Goal: Book appointment/travel/reservation

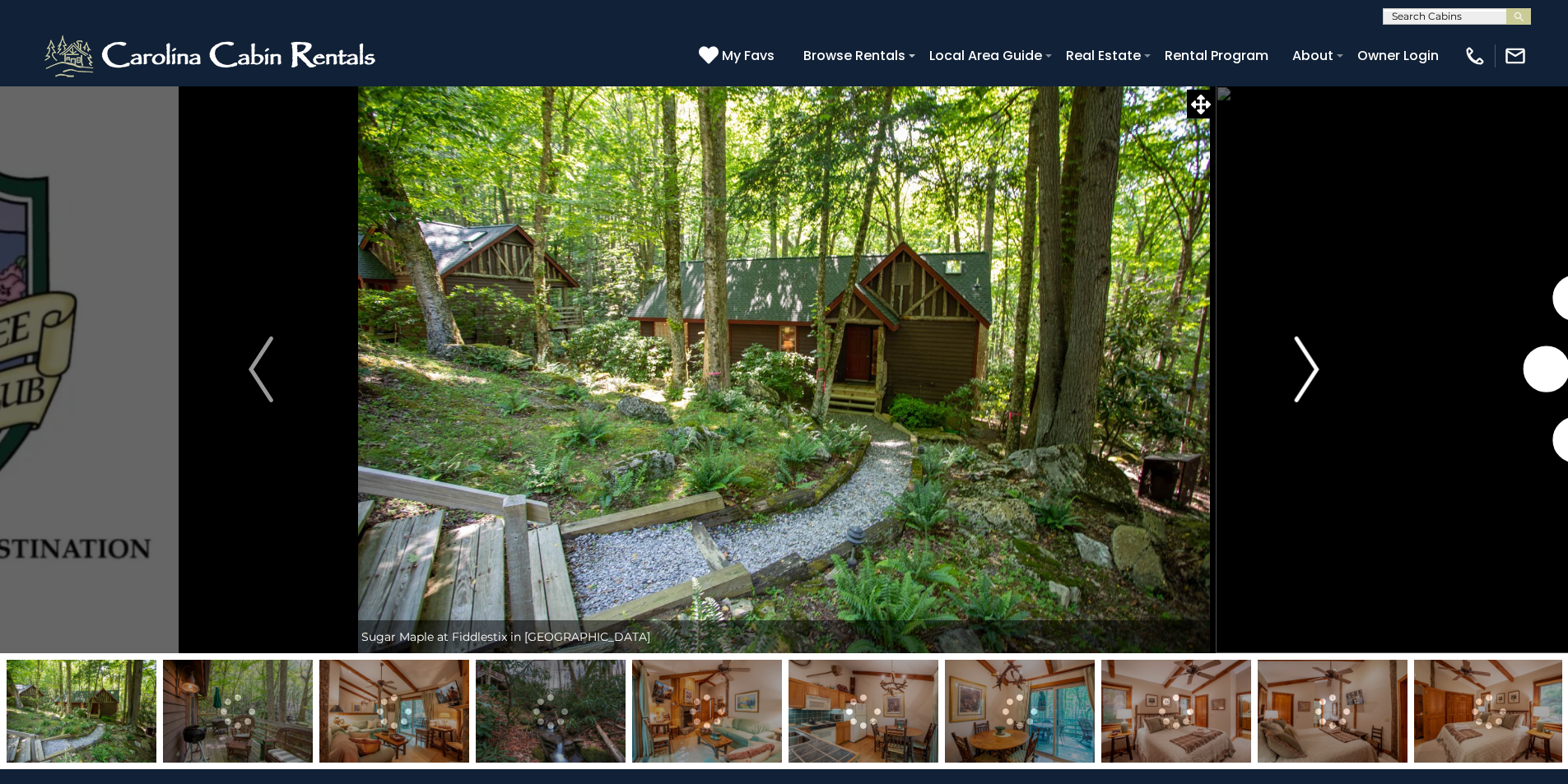
click at [1313, 372] on img "Next" at bounding box center [1306, 370] width 24 height 66
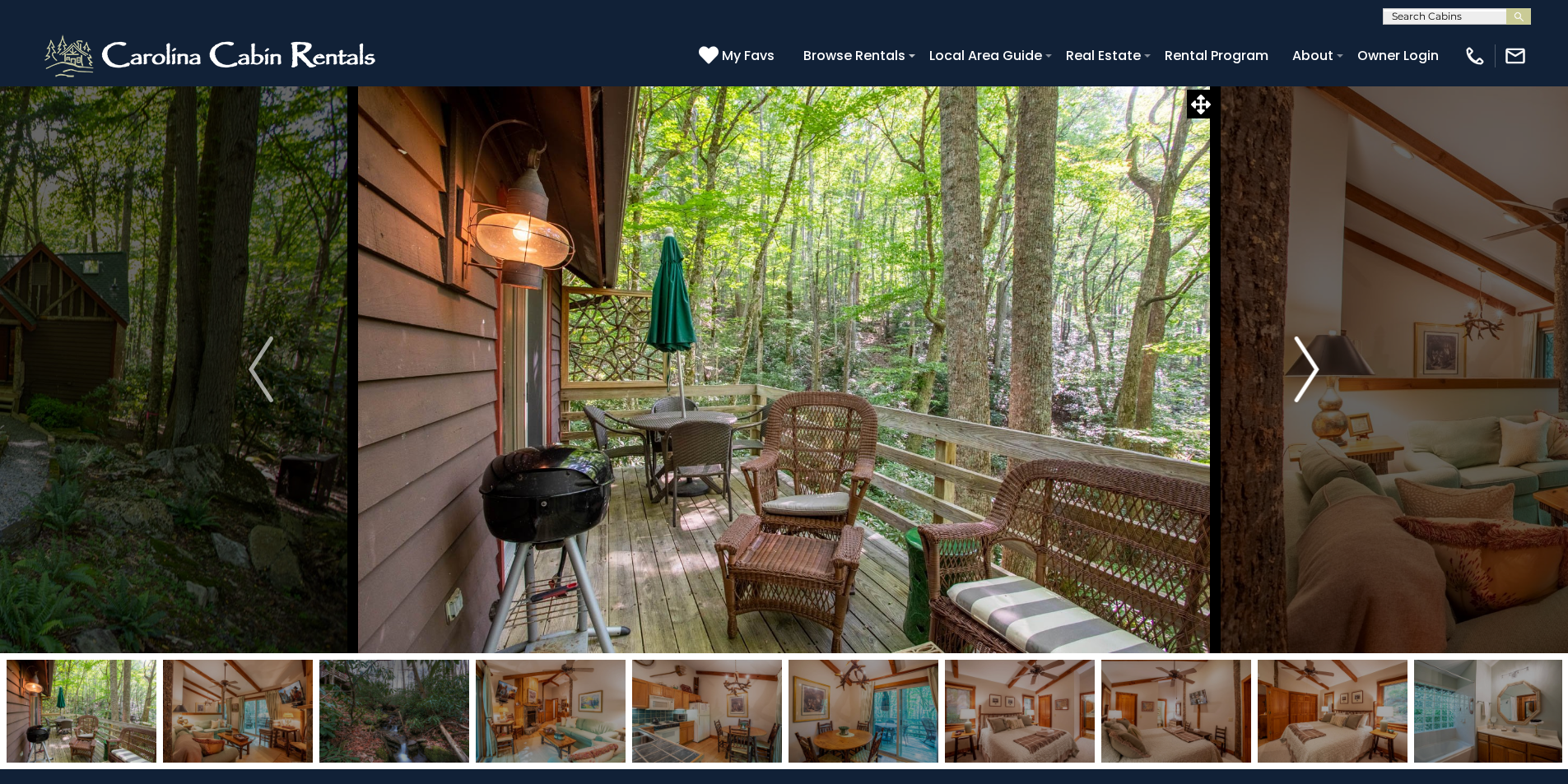
click at [1313, 372] on img "Next" at bounding box center [1306, 370] width 24 height 66
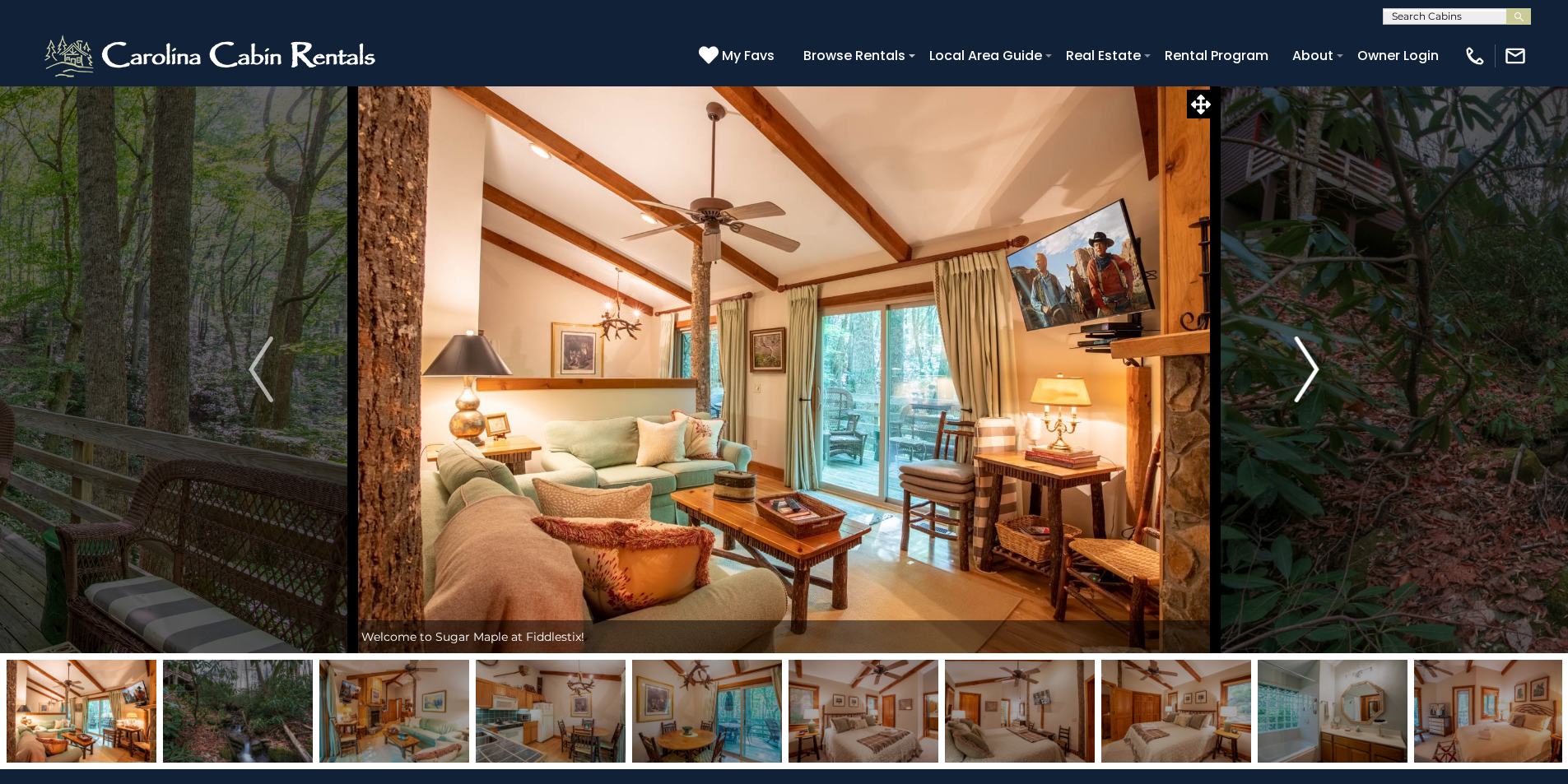
click at [1313, 372] on img "Next" at bounding box center [1306, 370] width 24 height 66
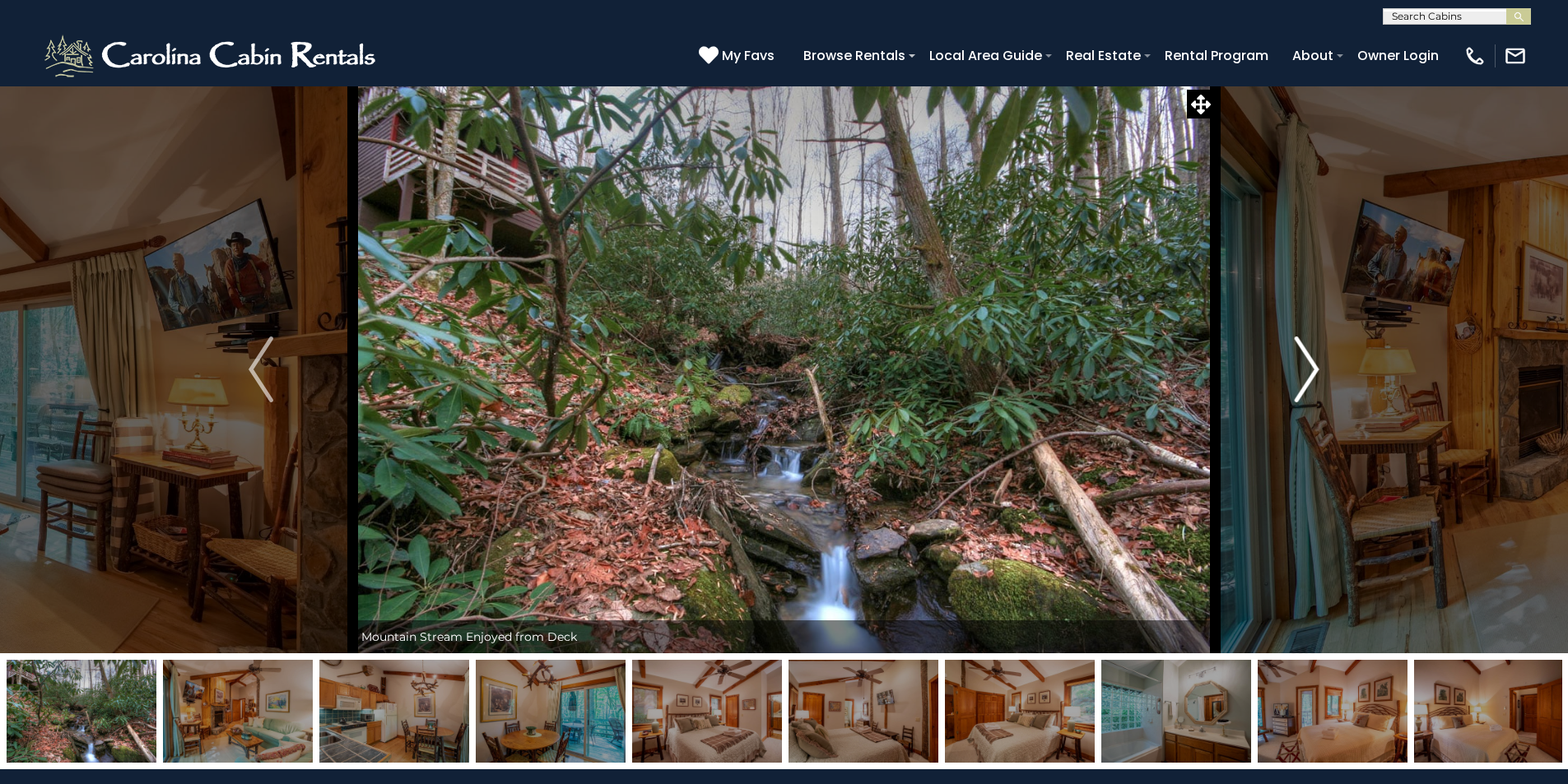
click at [1304, 387] on img "Next" at bounding box center [1306, 370] width 24 height 66
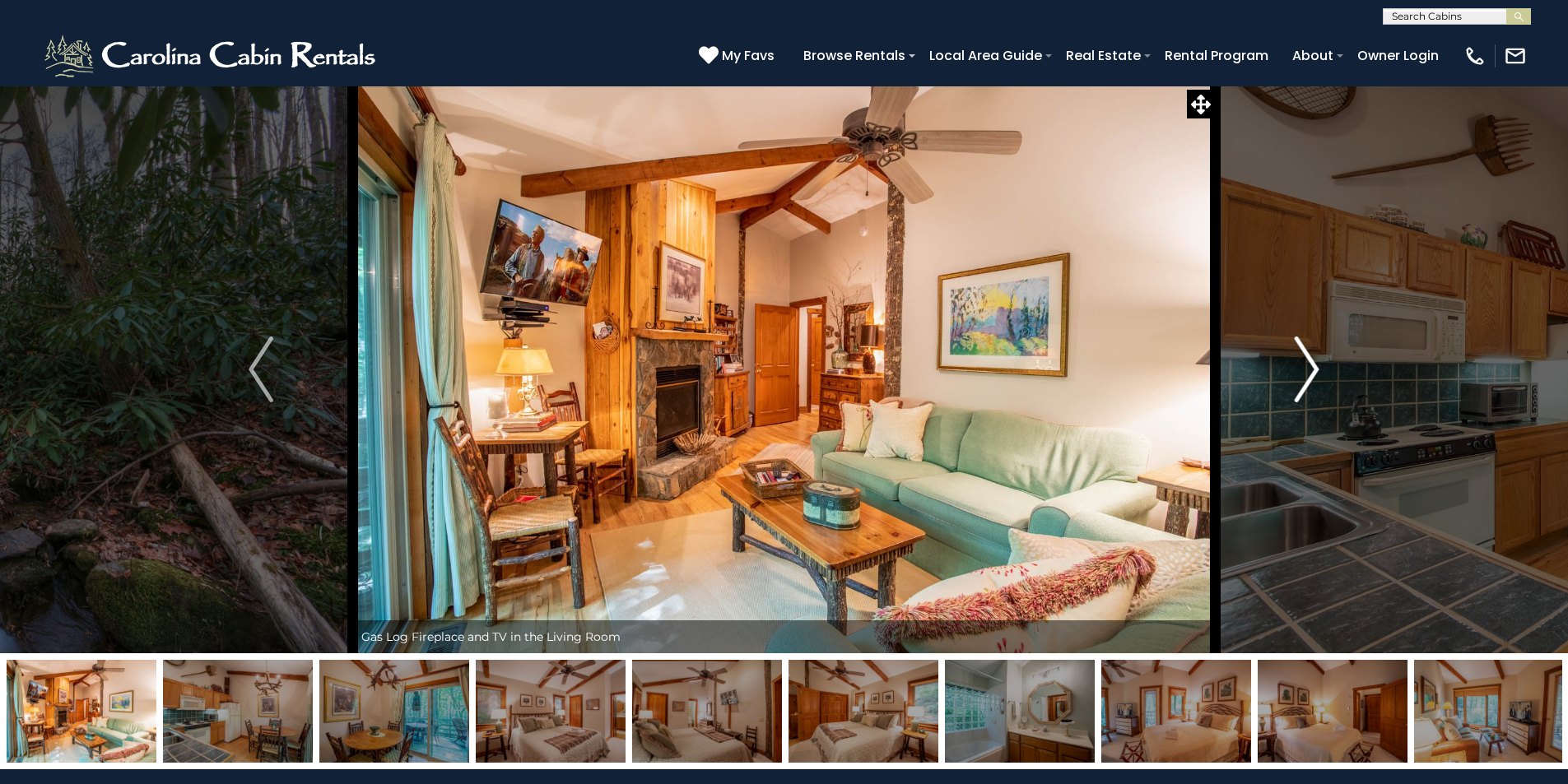
click at [1304, 387] on img "Next" at bounding box center [1306, 370] width 24 height 66
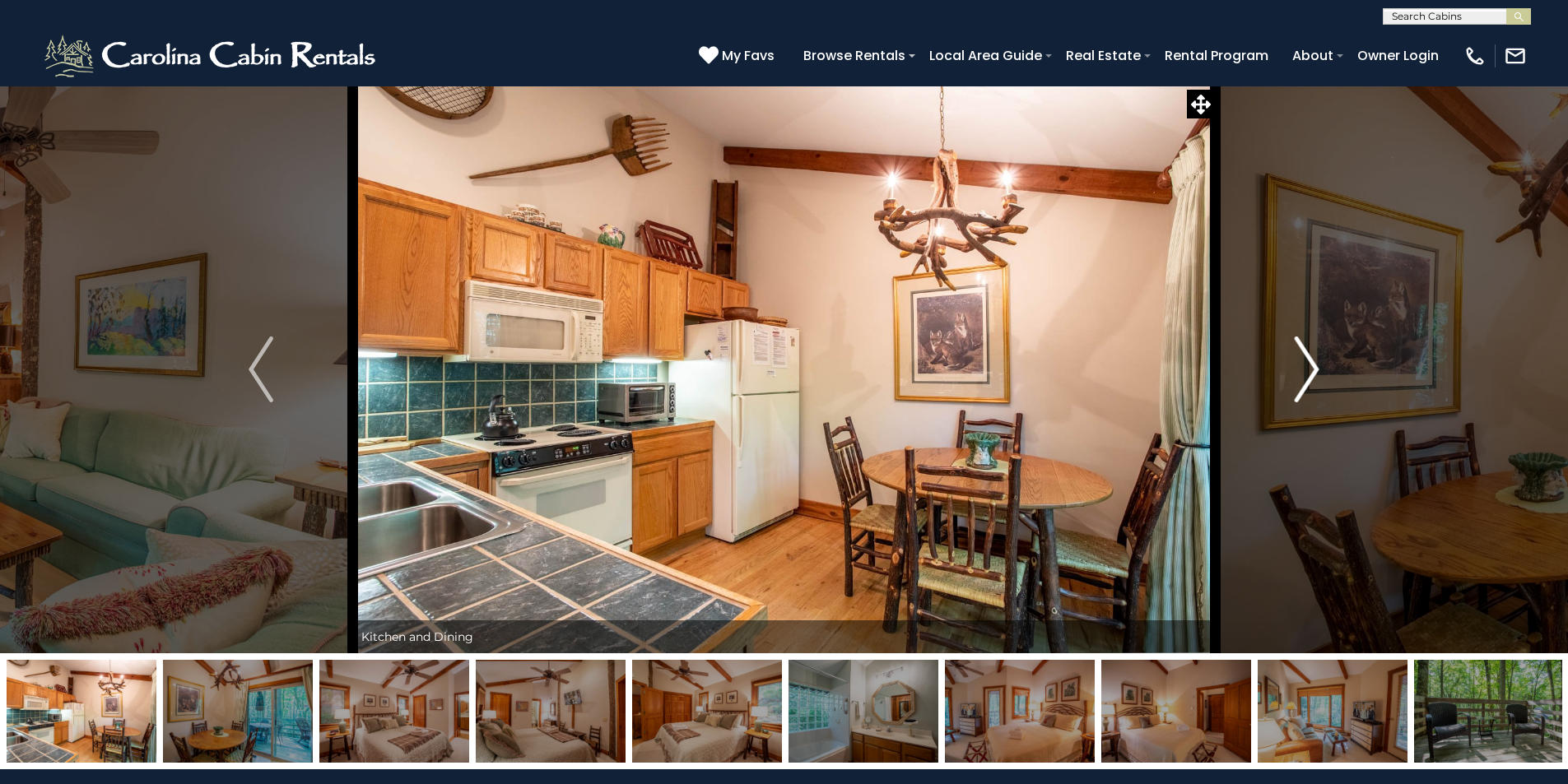
click at [1304, 387] on img "Next" at bounding box center [1306, 370] width 24 height 66
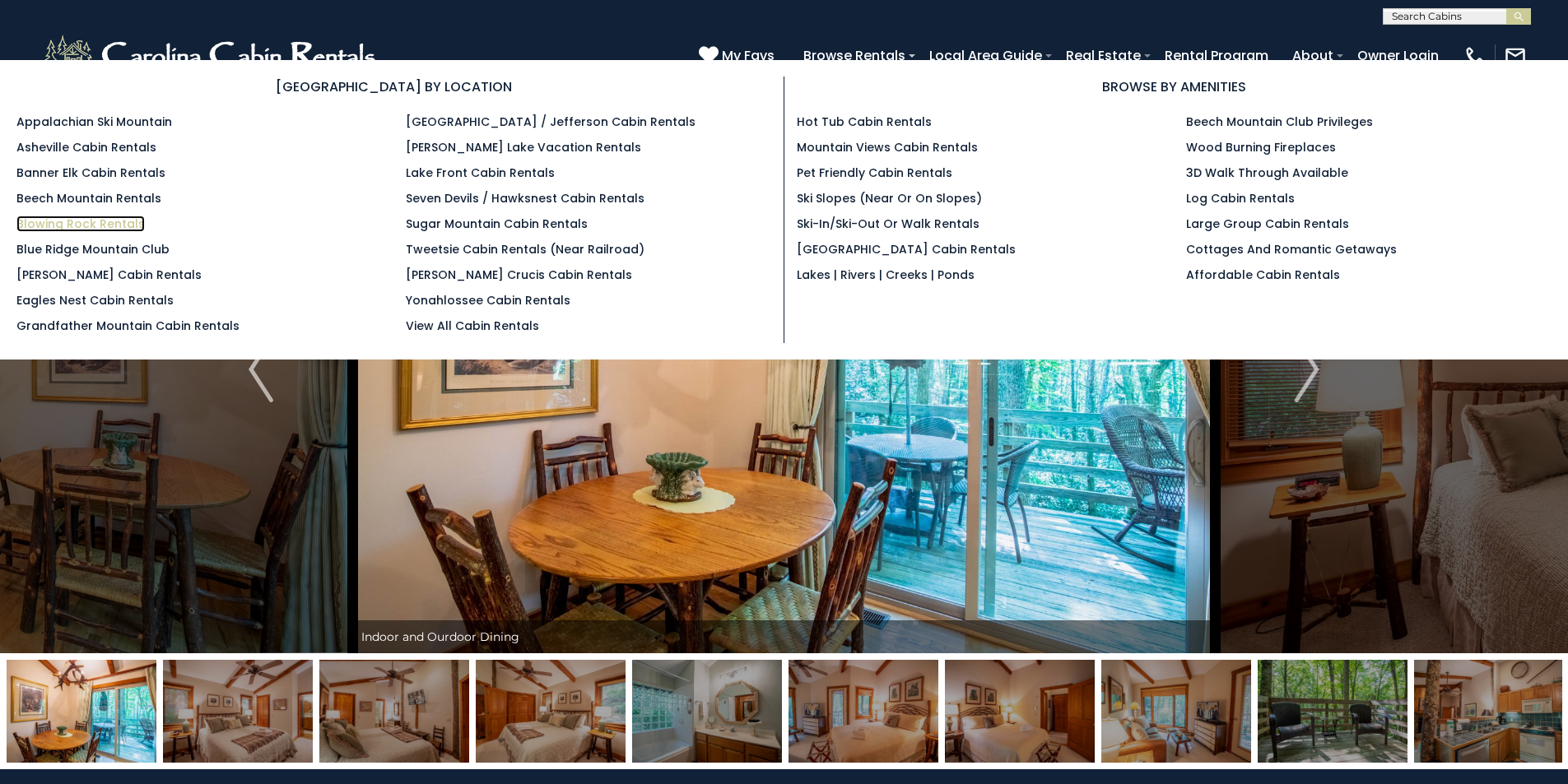
click at [87, 224] on link "Blowing Rock Rentals" at bounding box center [81, 223] width 128 height 16
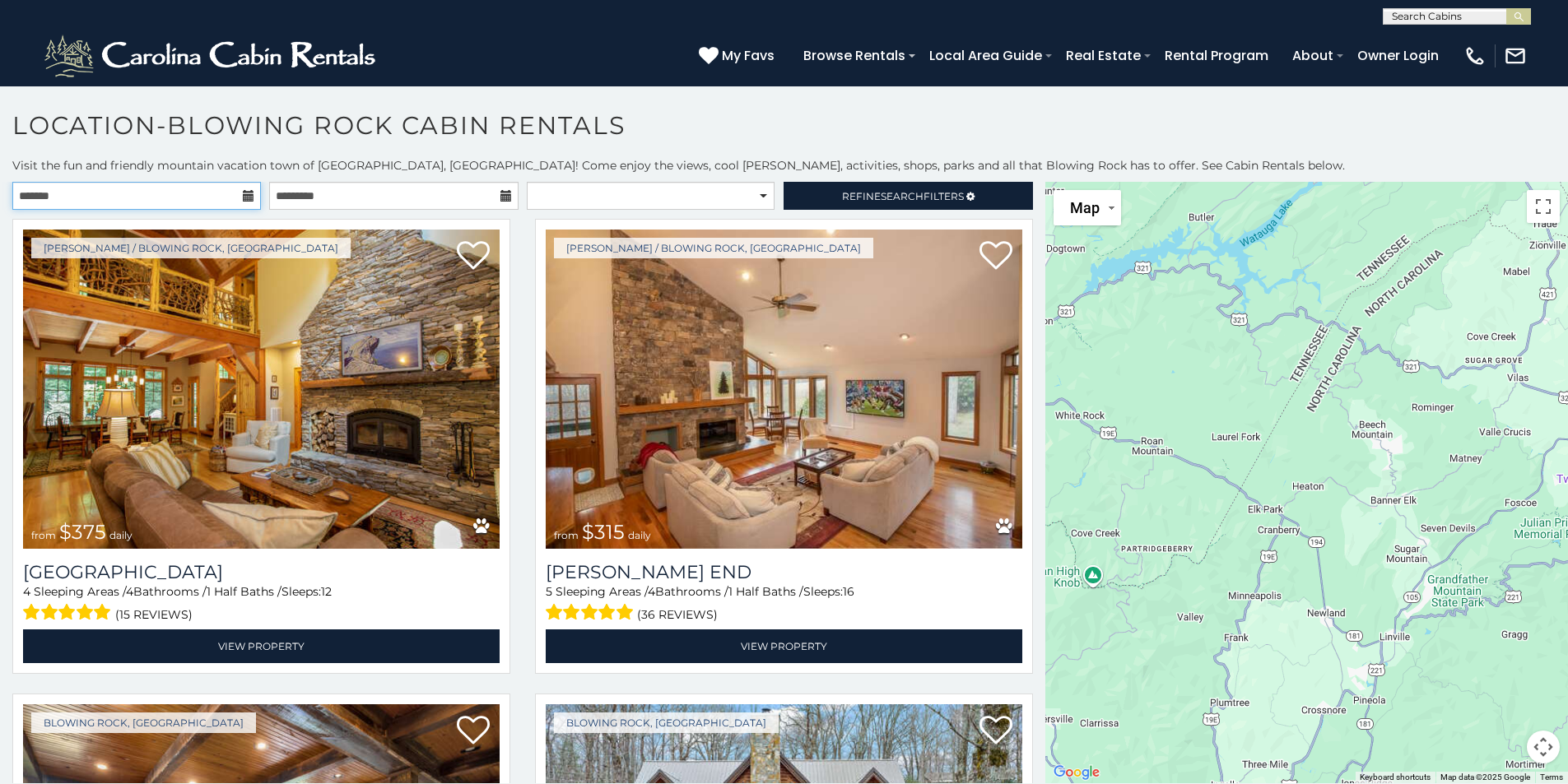
click at [137, 189] on input "text" at bounding box center [137, 195] width 248 height 28
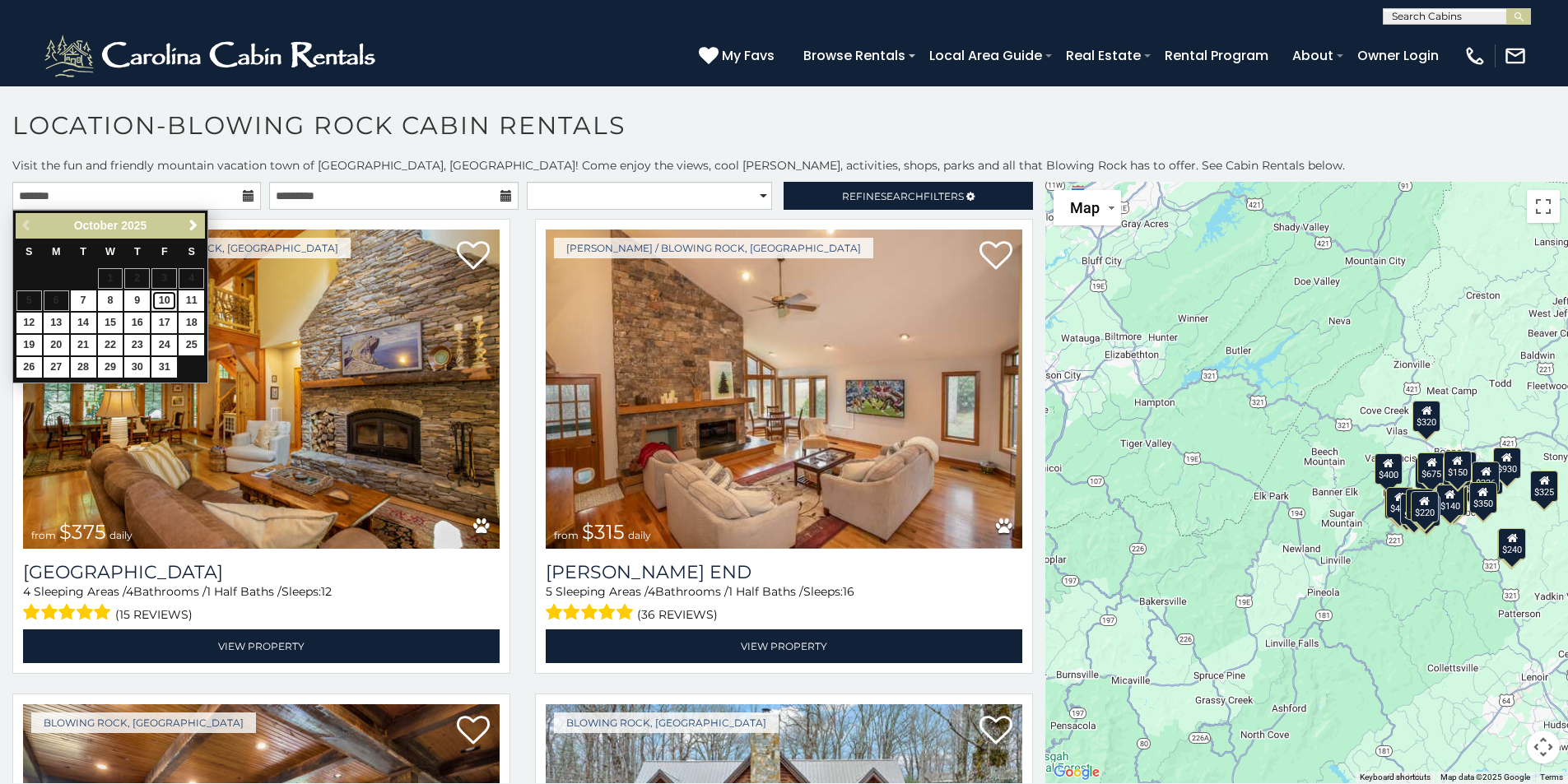
click at [167, 301] on link "10" at bounding box center [164, 300] width 25 height 20
type input "**********"
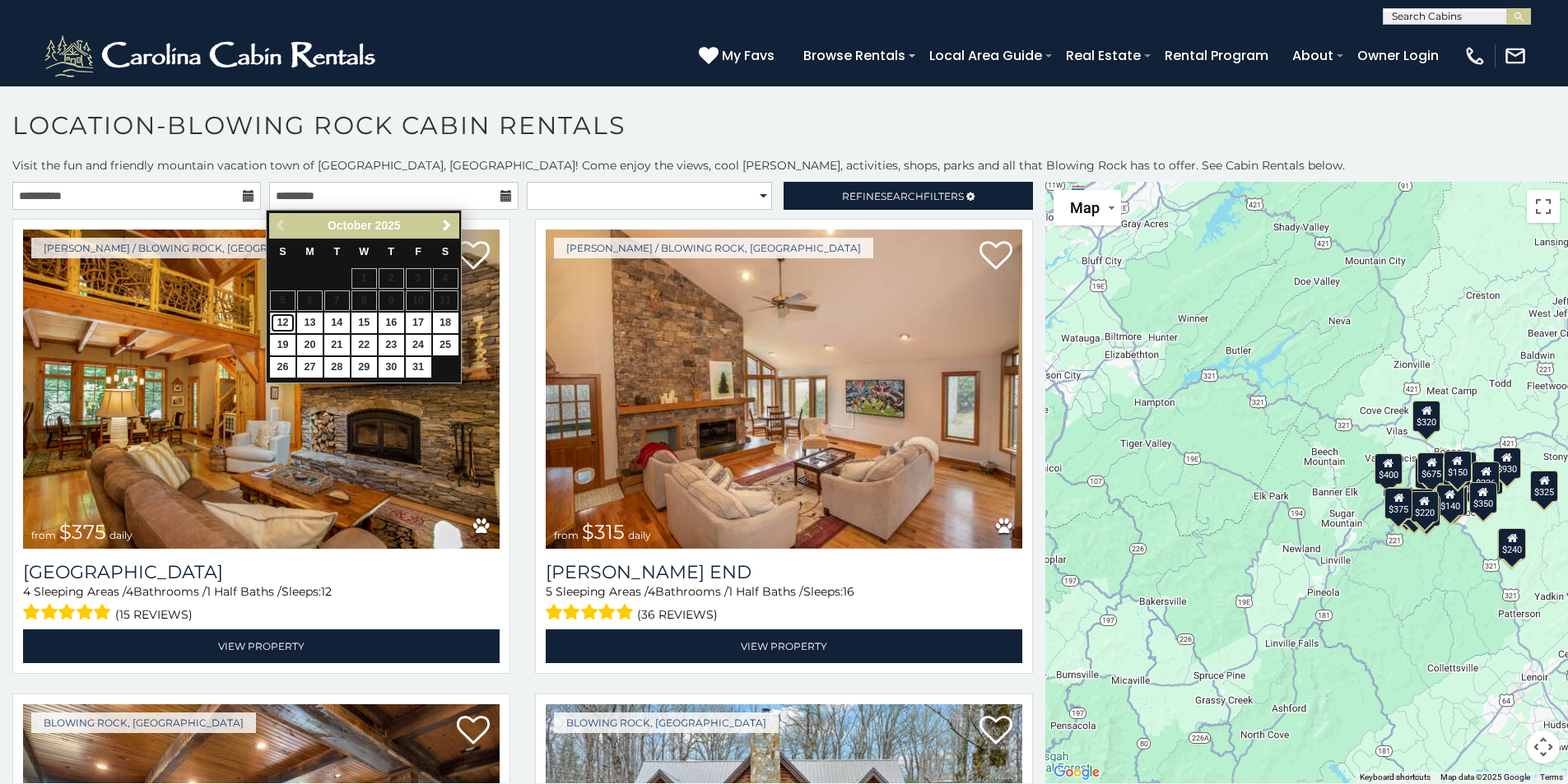
click at [286, 321] on link "12" at bounding box center [282, 322] width 25 height 20
type input "**********"
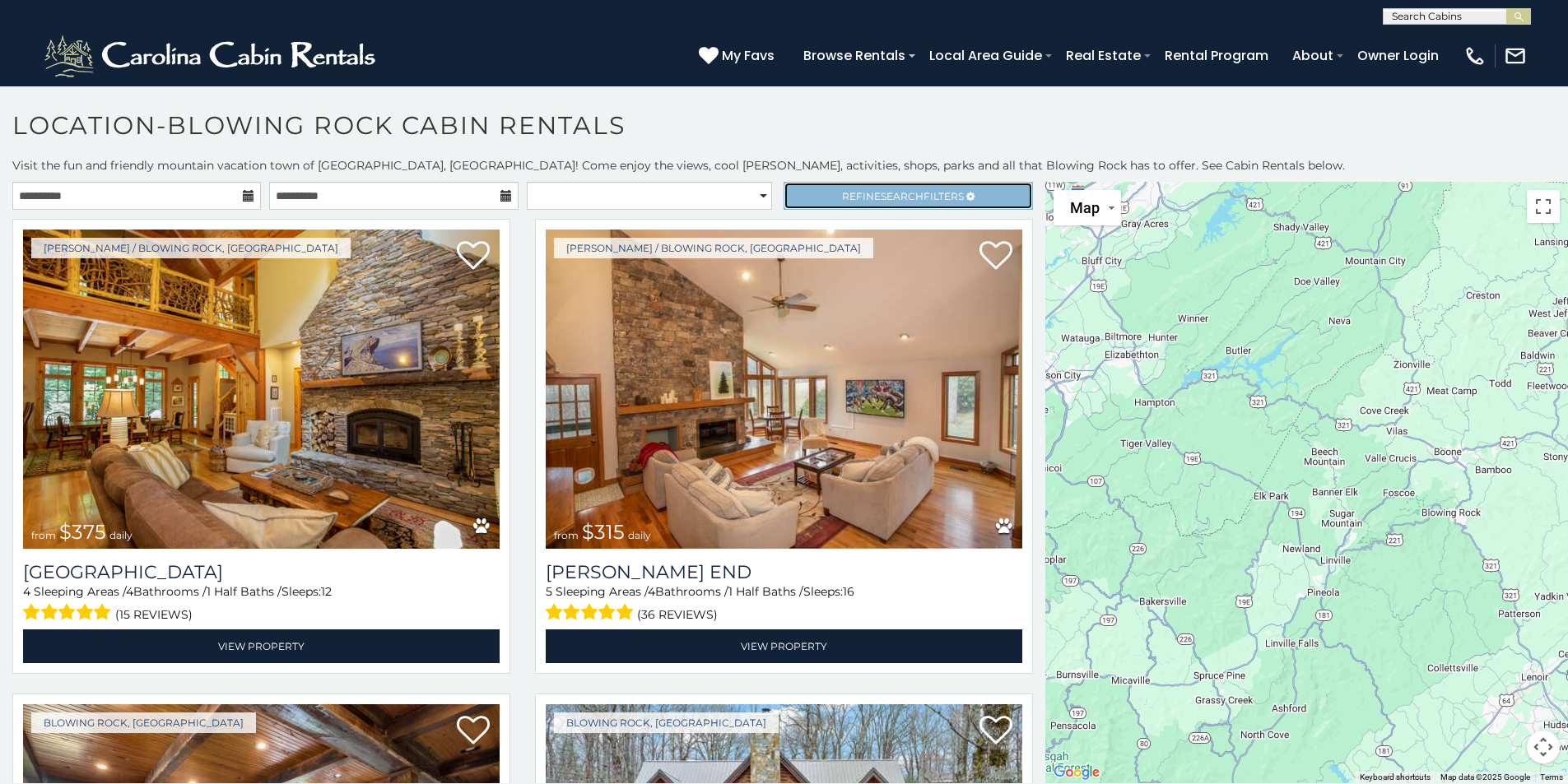
click at [881, 195] on span "Search" at bounding box center [902, 196] width 43 height 13
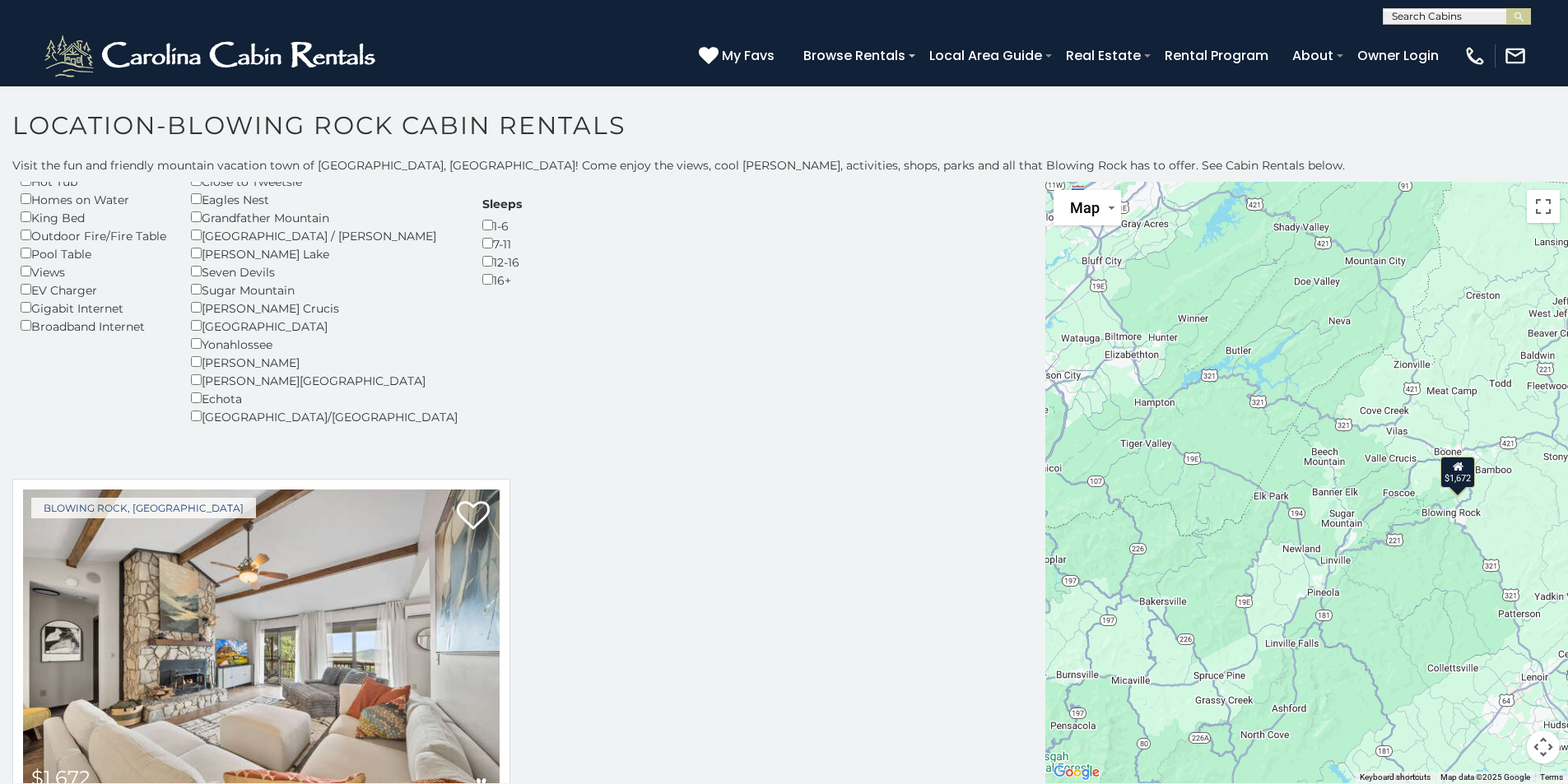
scroll to position [381, 0]
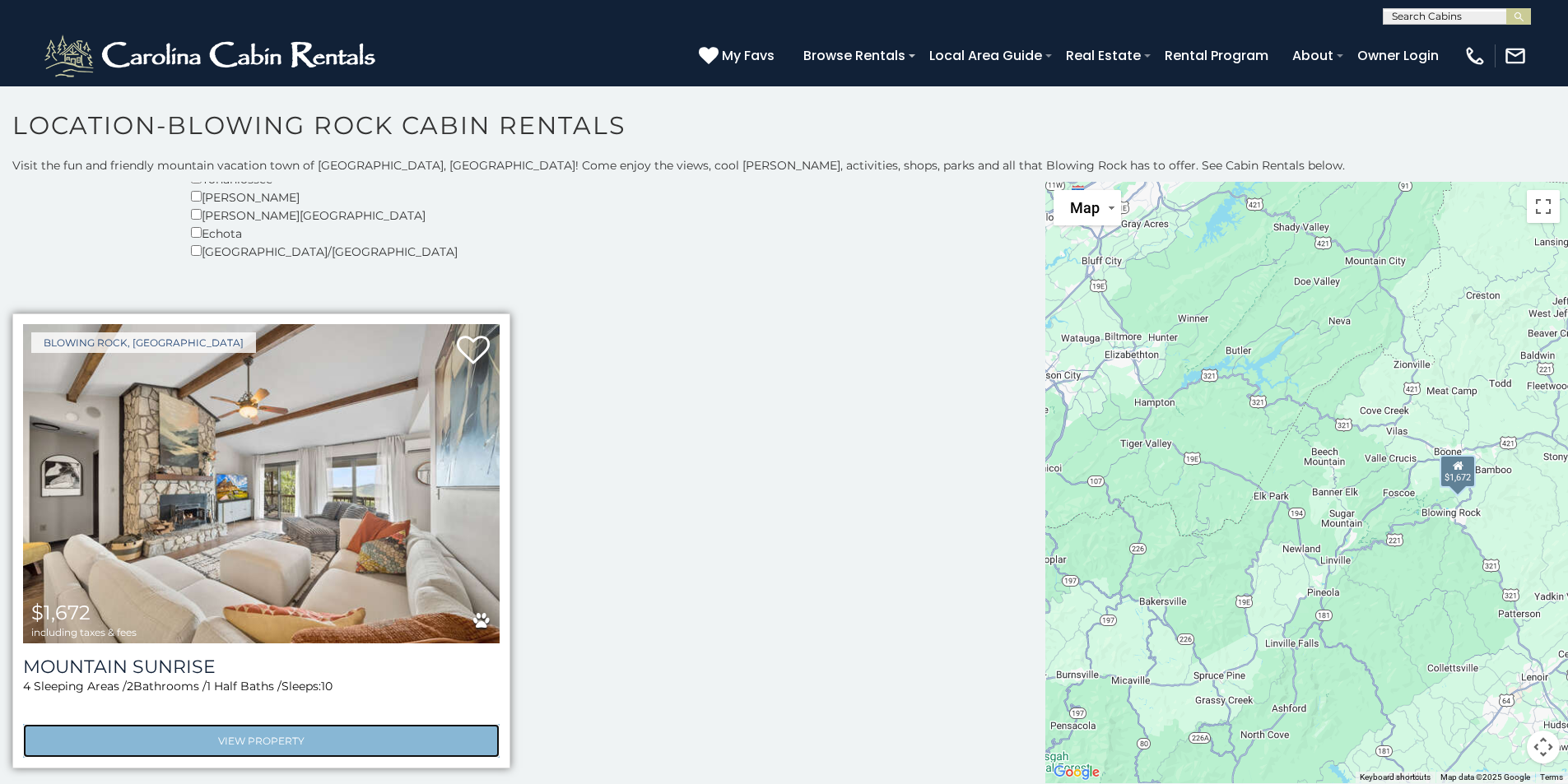
click at [259, 742] on link "View Property" at bounding box center [261, 740] width 476 height 34
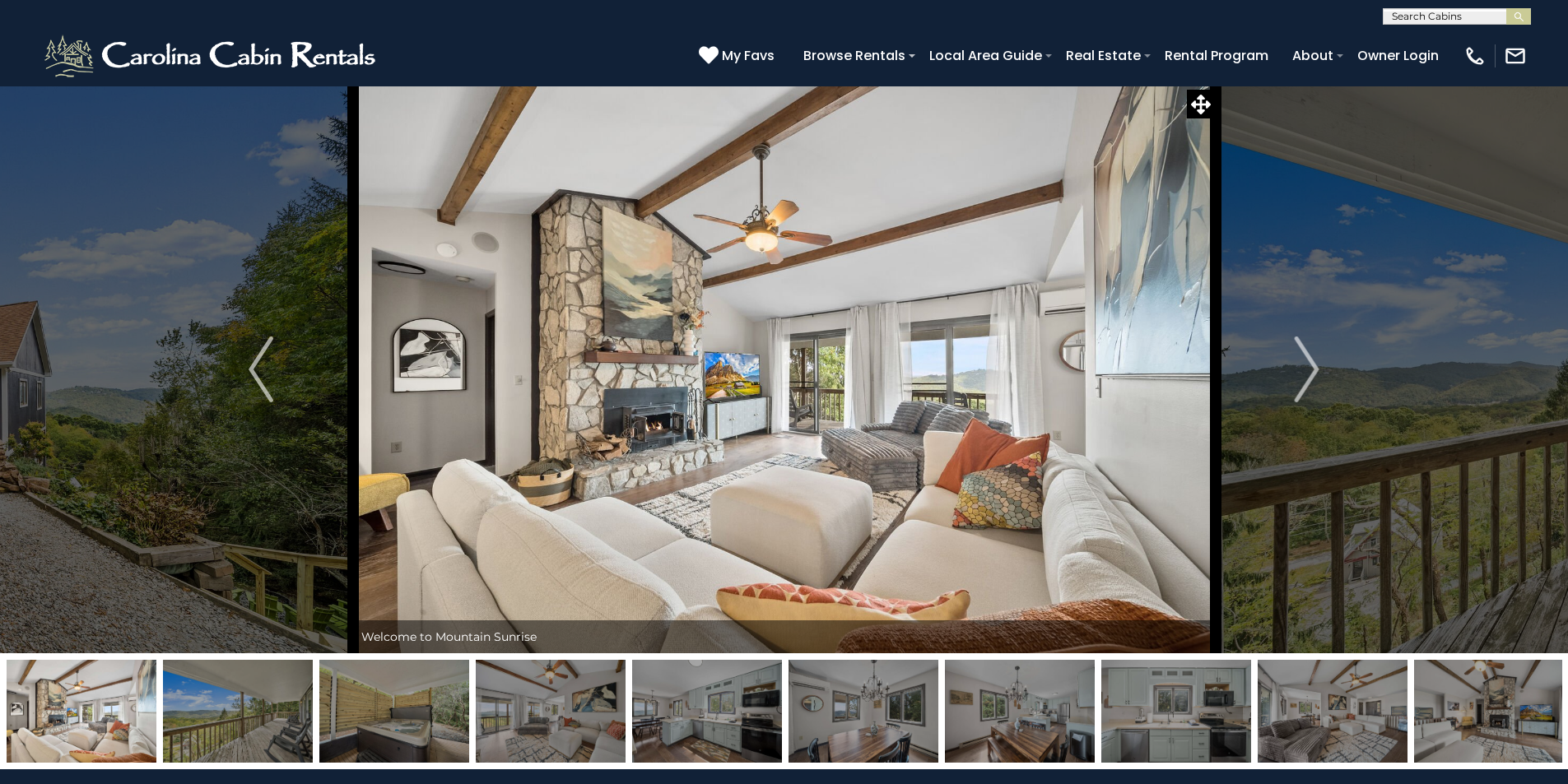
click at [242, 722] on img at bounding box center [238, 711] width 149 height 103
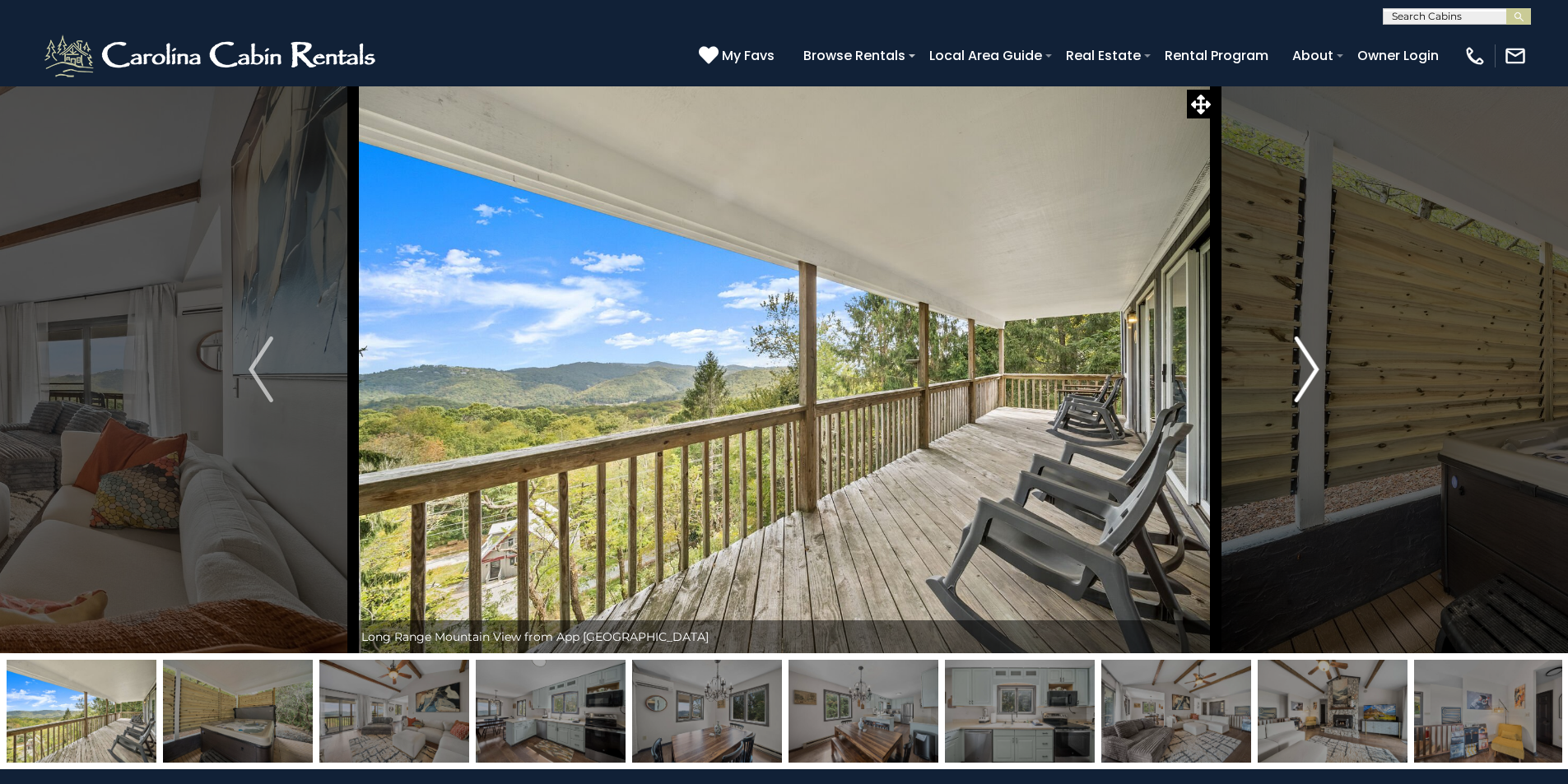
click at [1311, 375] on img "Next" at bounding box center [1306, 370] width 24 height 66
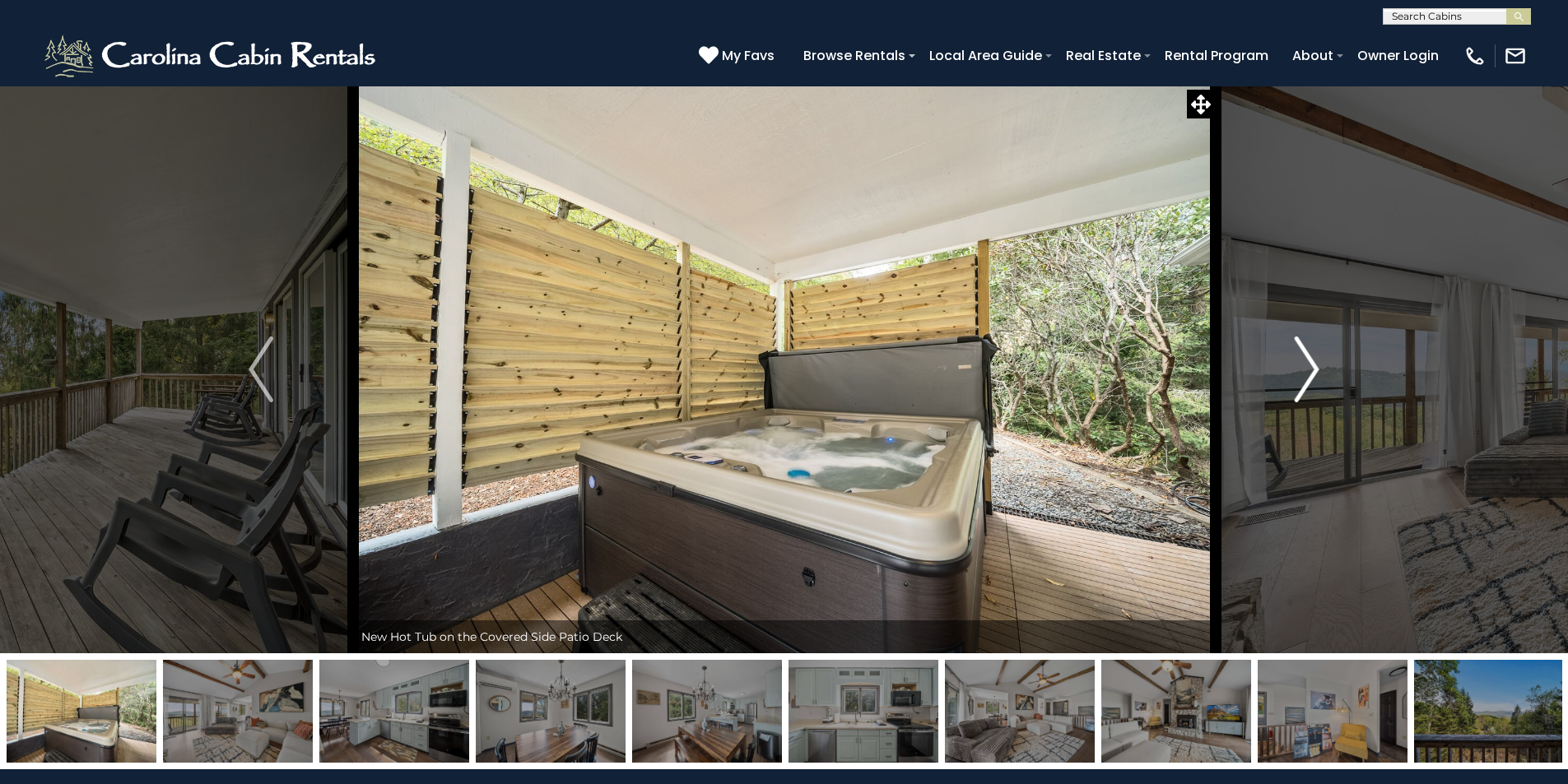
click at [1311, 375] on img "Next" at bounding box center [1306, 370] width 24 height 66
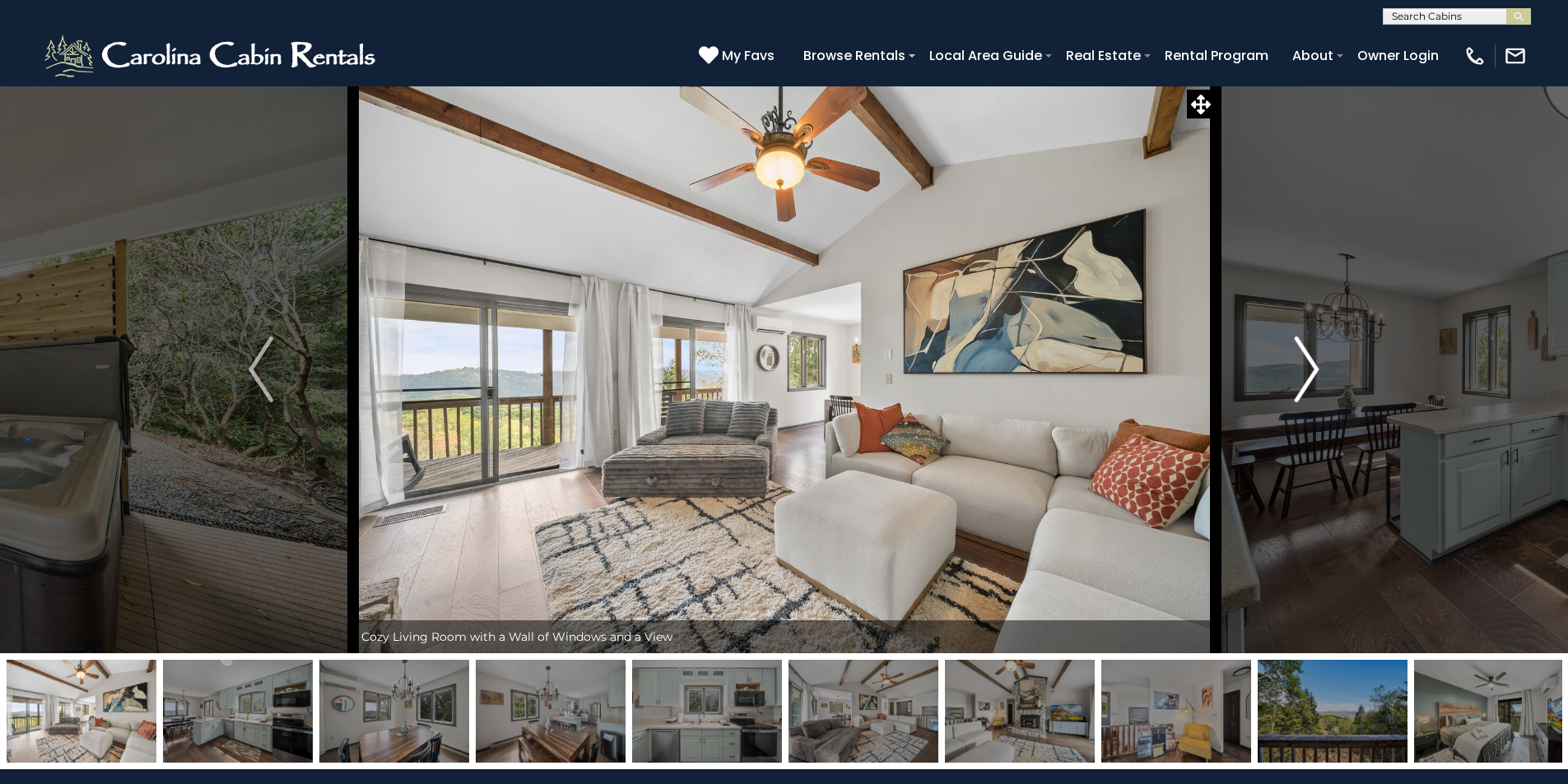
click at [1311, 375] on img "Next" at bounding box center [1306, 370] width 24 height 66
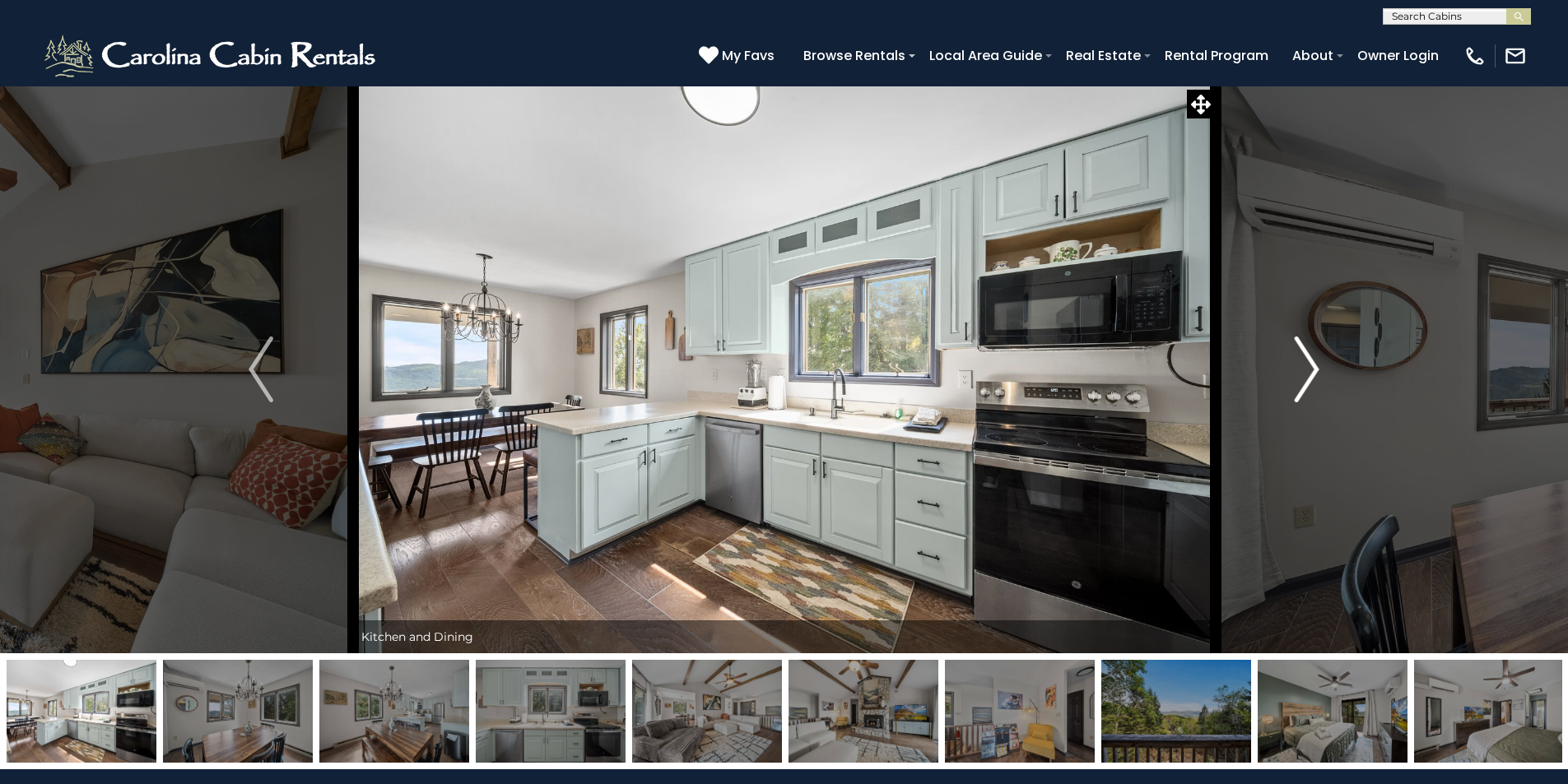
click at [1311, 375] on img "Next" at bounding box center [1306, 370] width 24 height 66
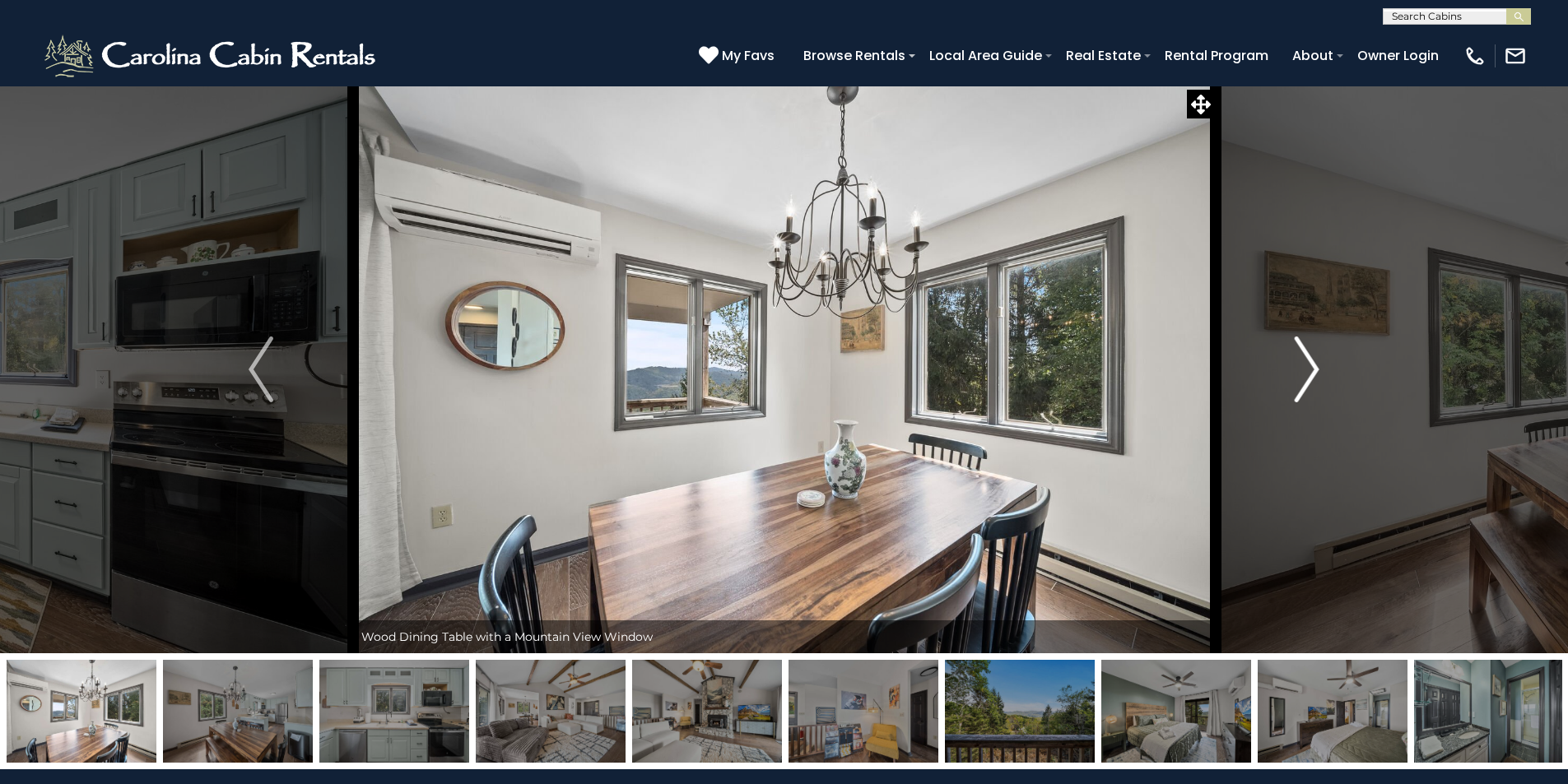
click at [1311, 375] on img "Next" at bounding box center [1306, 370] width 24 height 66
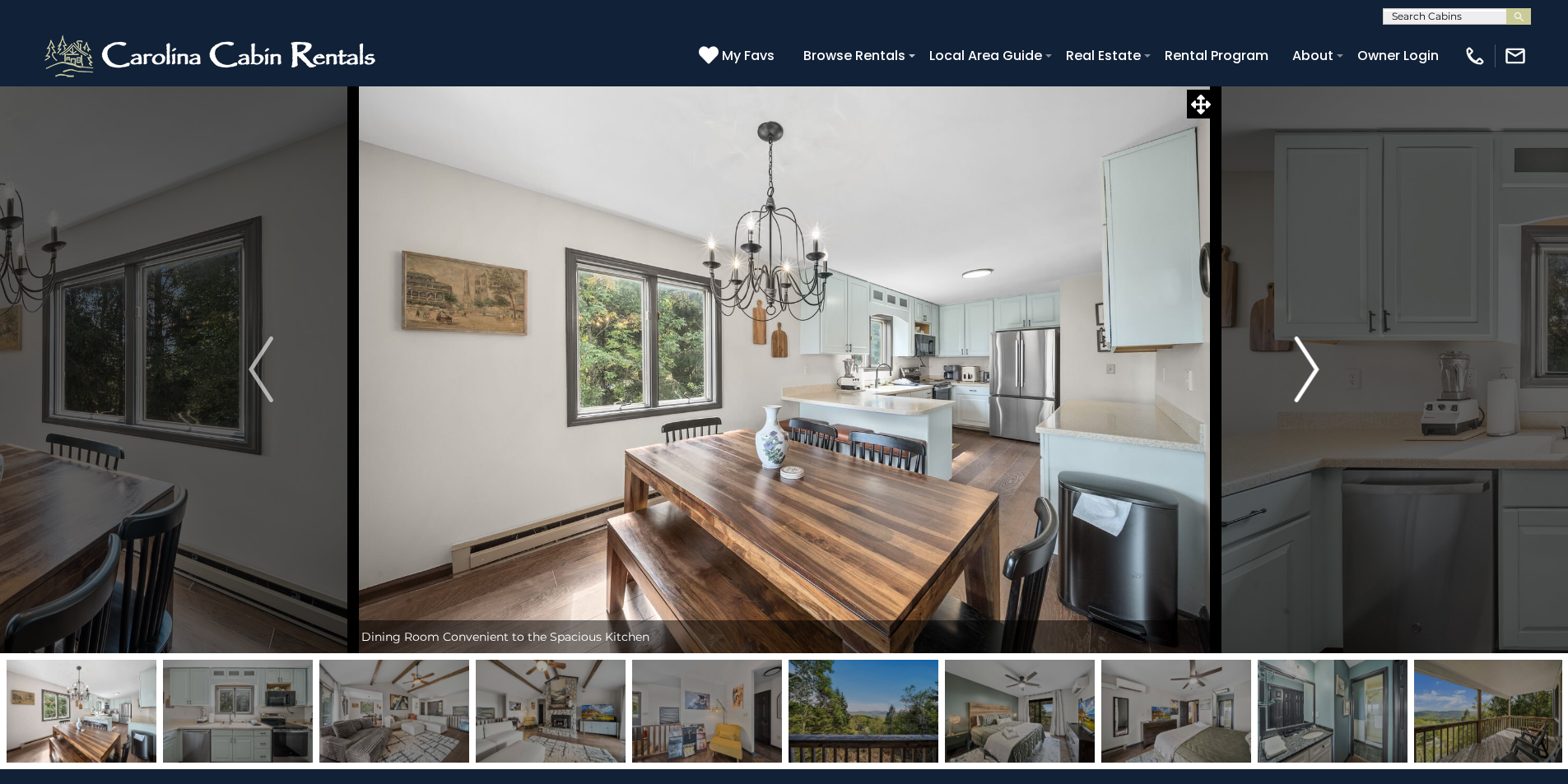
click at [1311, 375] on img "Next" at bounding box center [1306, 370] width 24 height 66
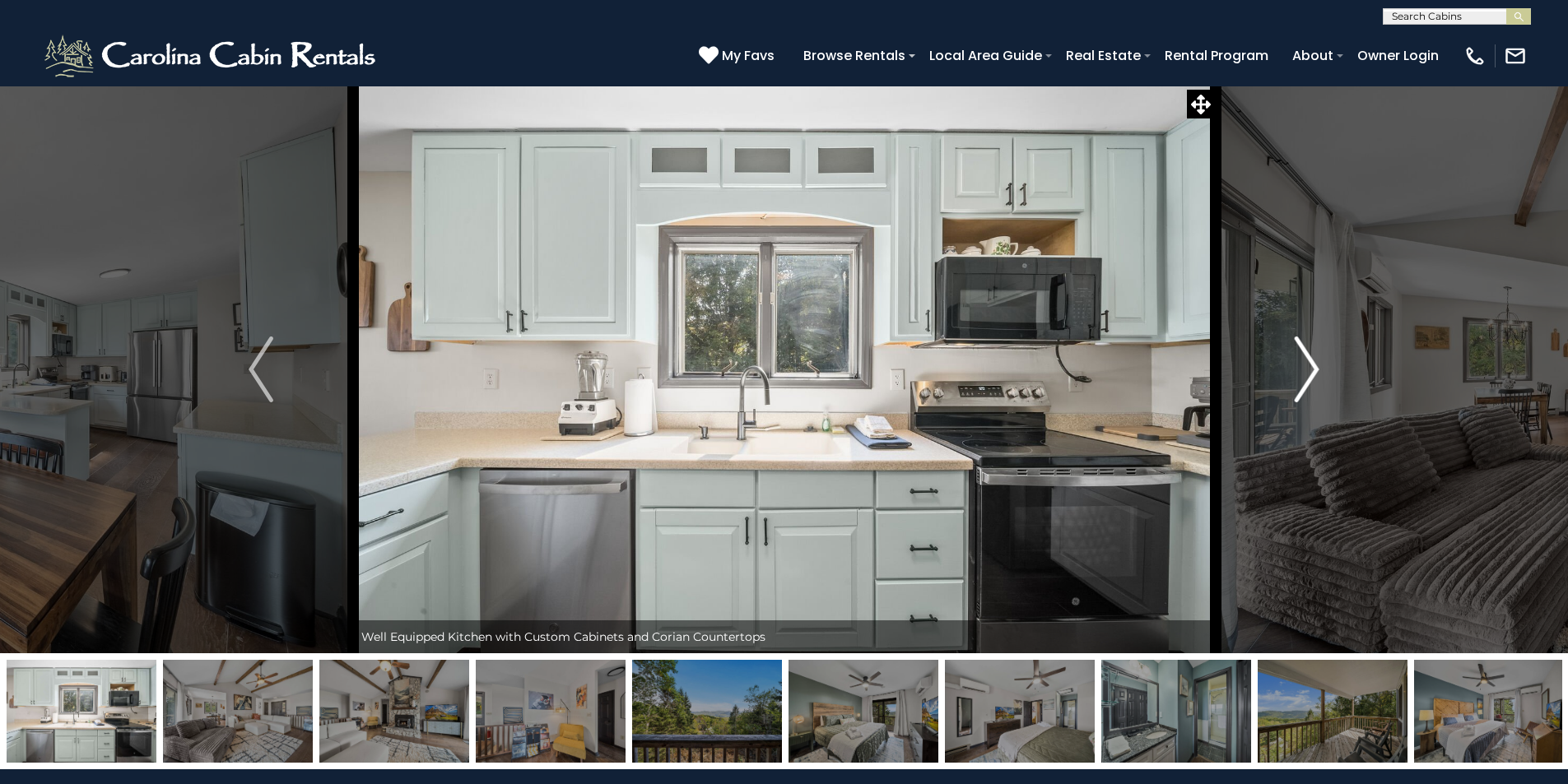
click at [1311, 375] on img "Next" at bounding box center [1306, 370] width 24 height 66
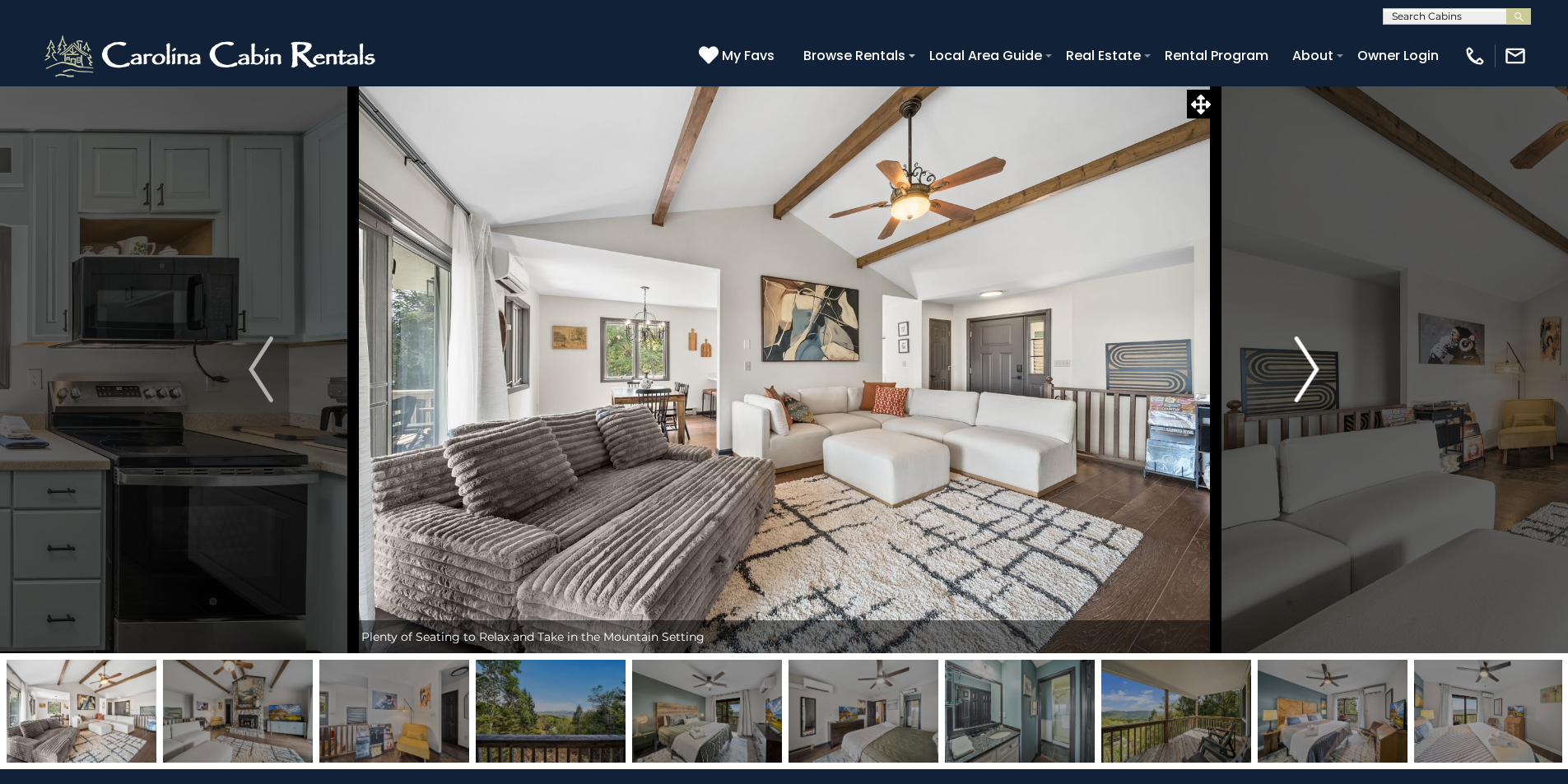
click at [1309, 382] on img "Next" at bounding box center [1306, 370] width 24 height 66
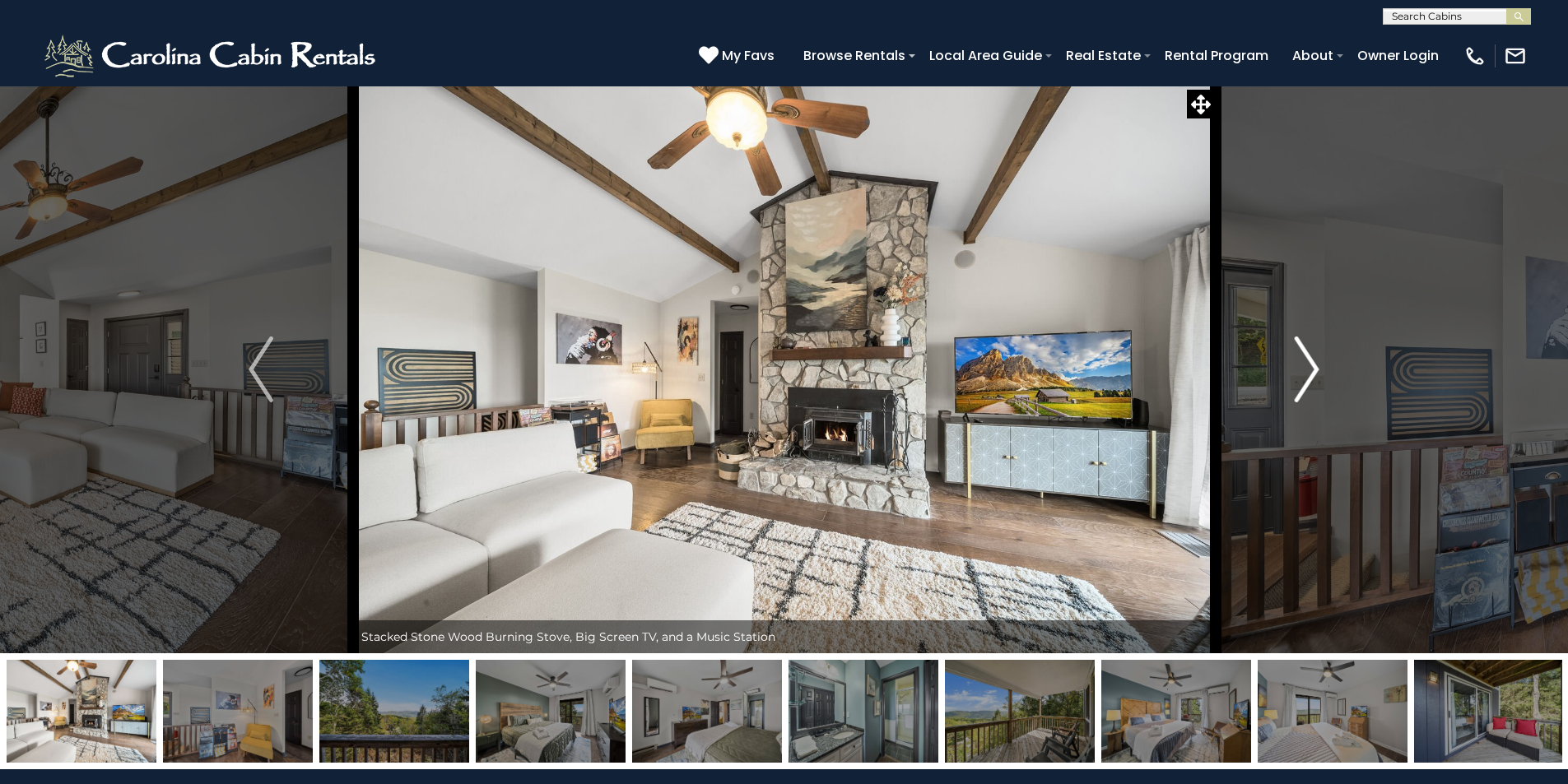
click at [1309, 382] on img "Next" at bounding box center [1306, 370] width 24 height 66
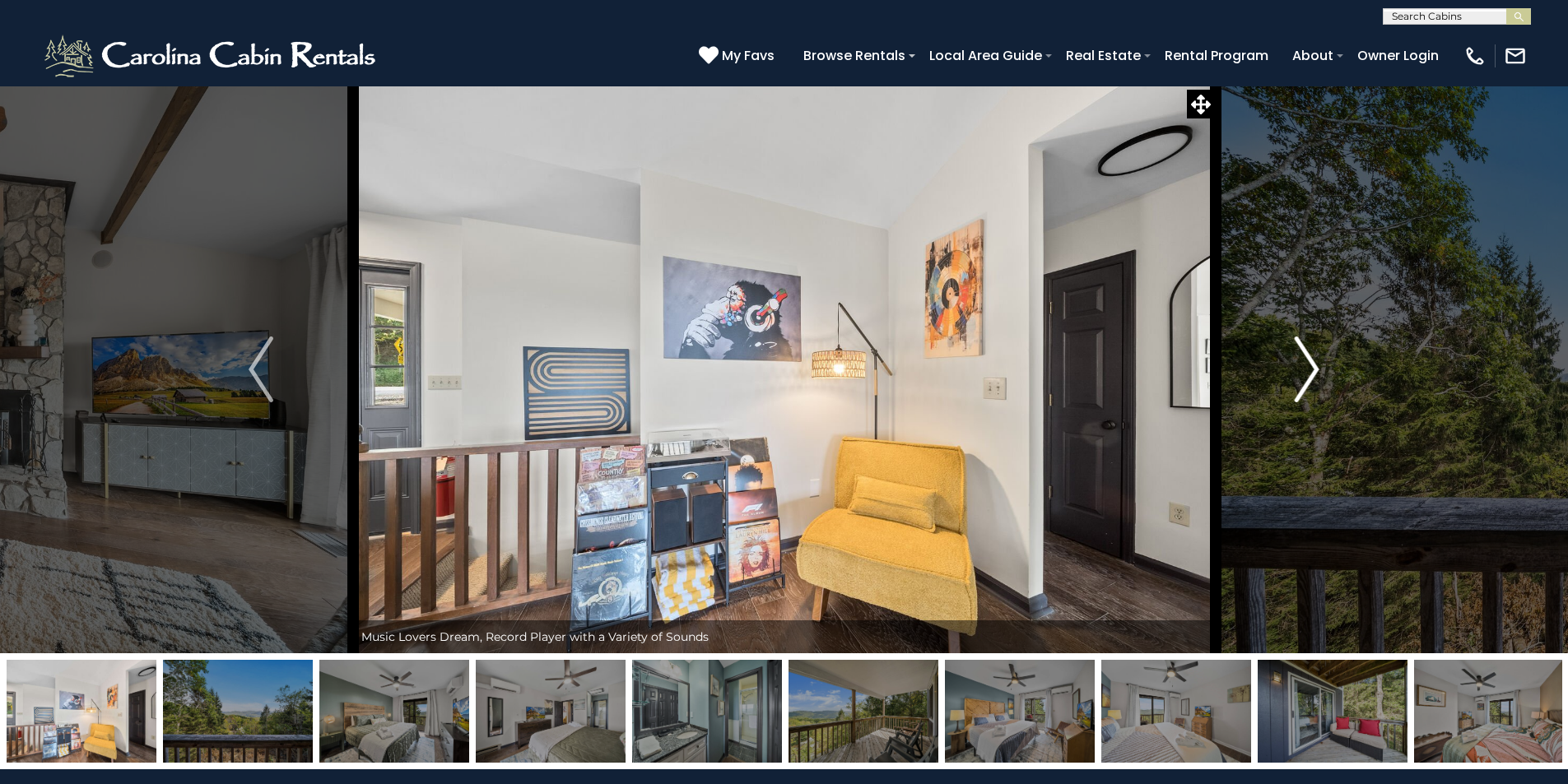
click at [1309, 382] on img "Next" at bounding box center [1306, 370] width 24 height 66
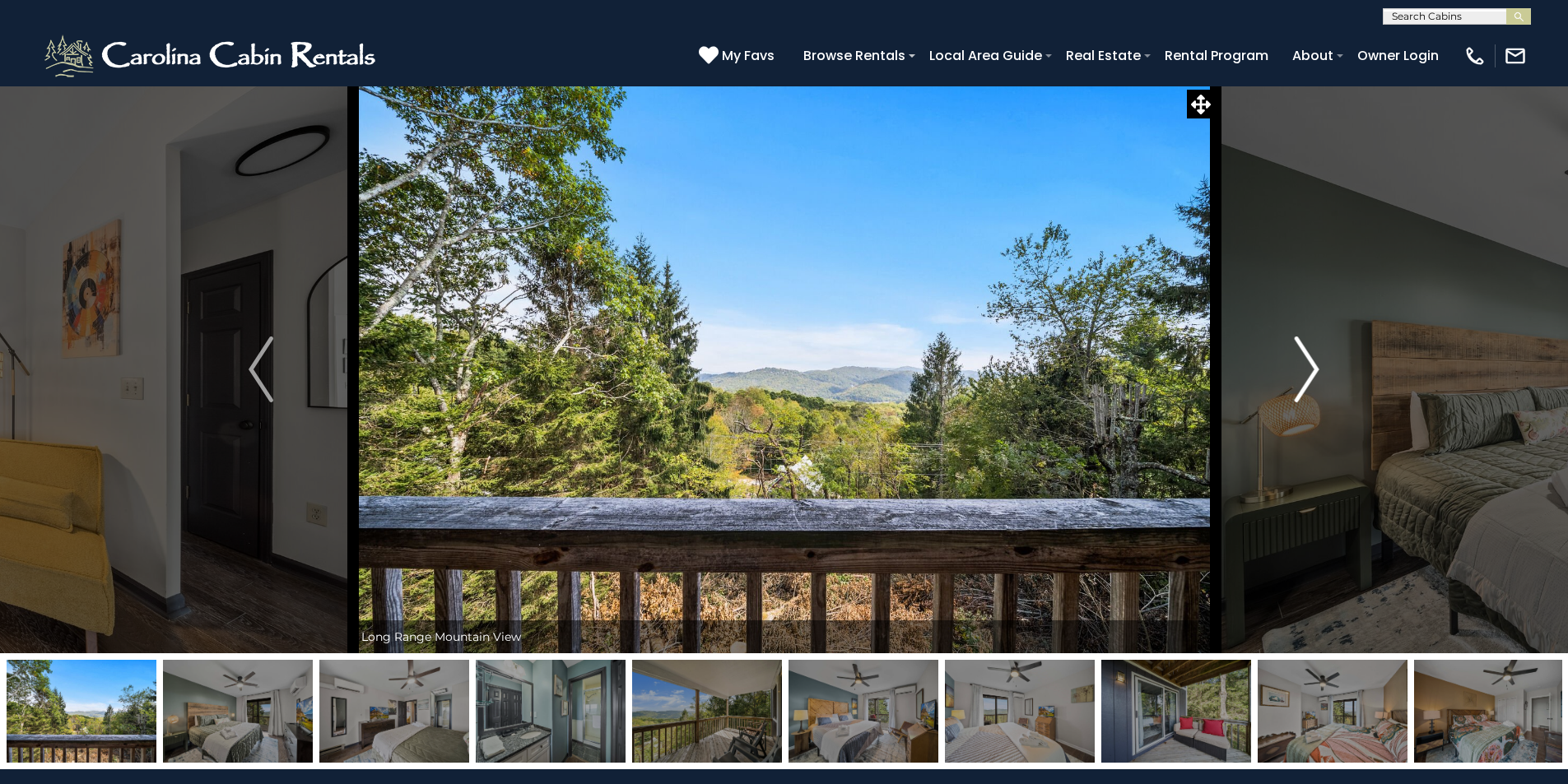
click at [1309, 382] on img "Next" at bounding box center [1306, 370] width 24 height 66
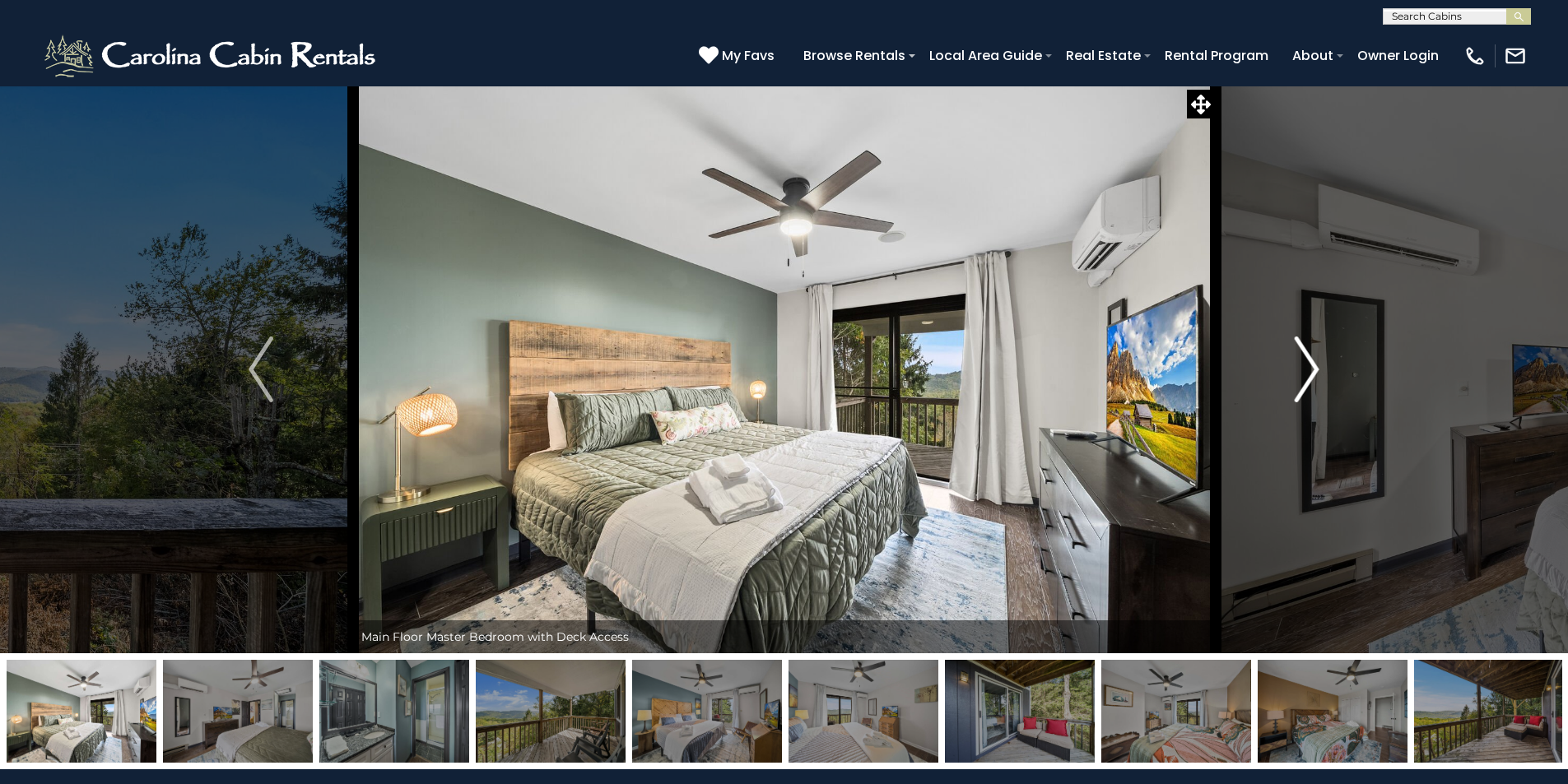
click at [1309, 382] on img "Next" at bounding box center [1306, 370] width 24 height 66
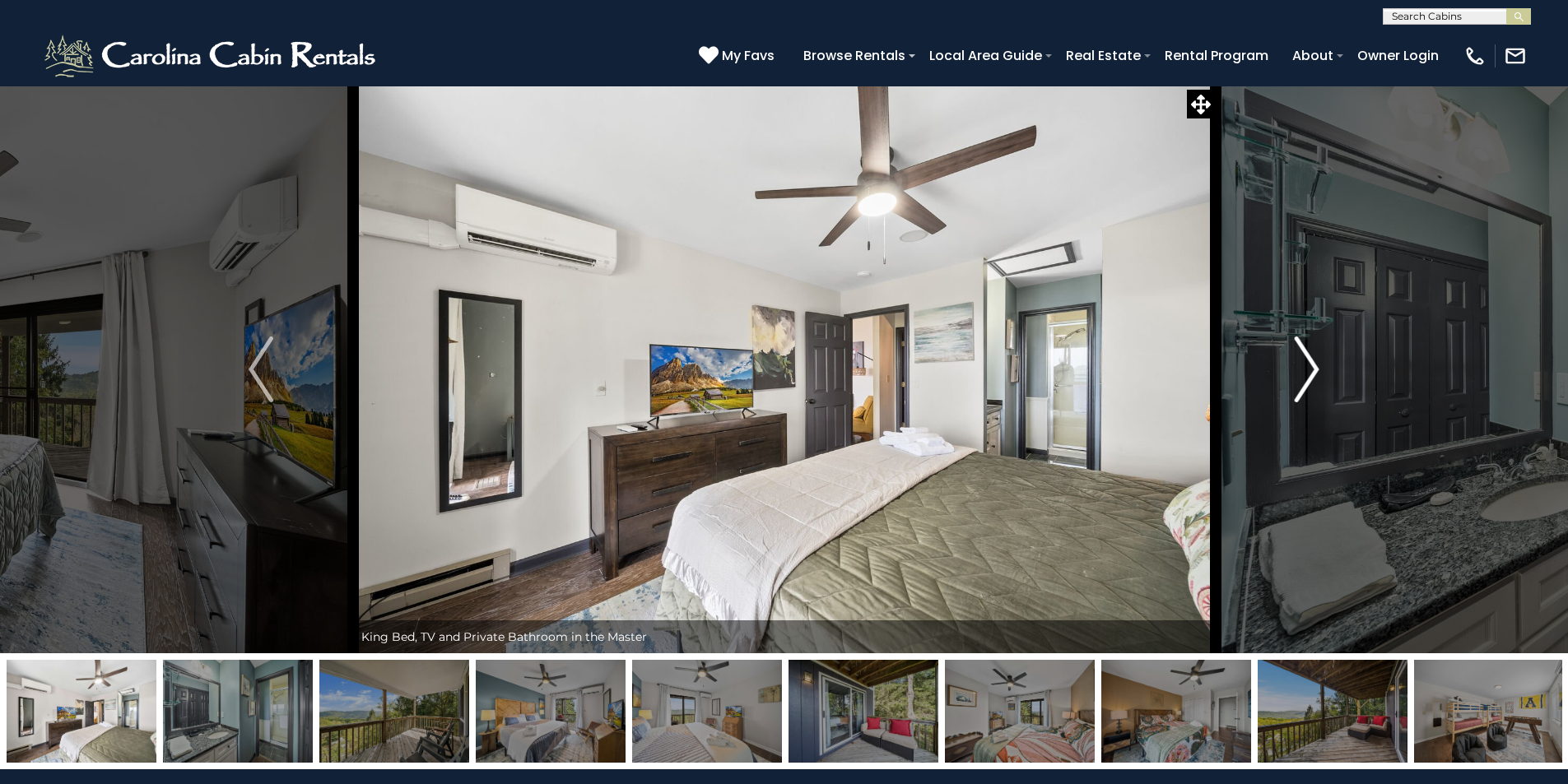
click at [1309, 382] on img "Next" at bounding box center [1306, 370] width 24 height 66
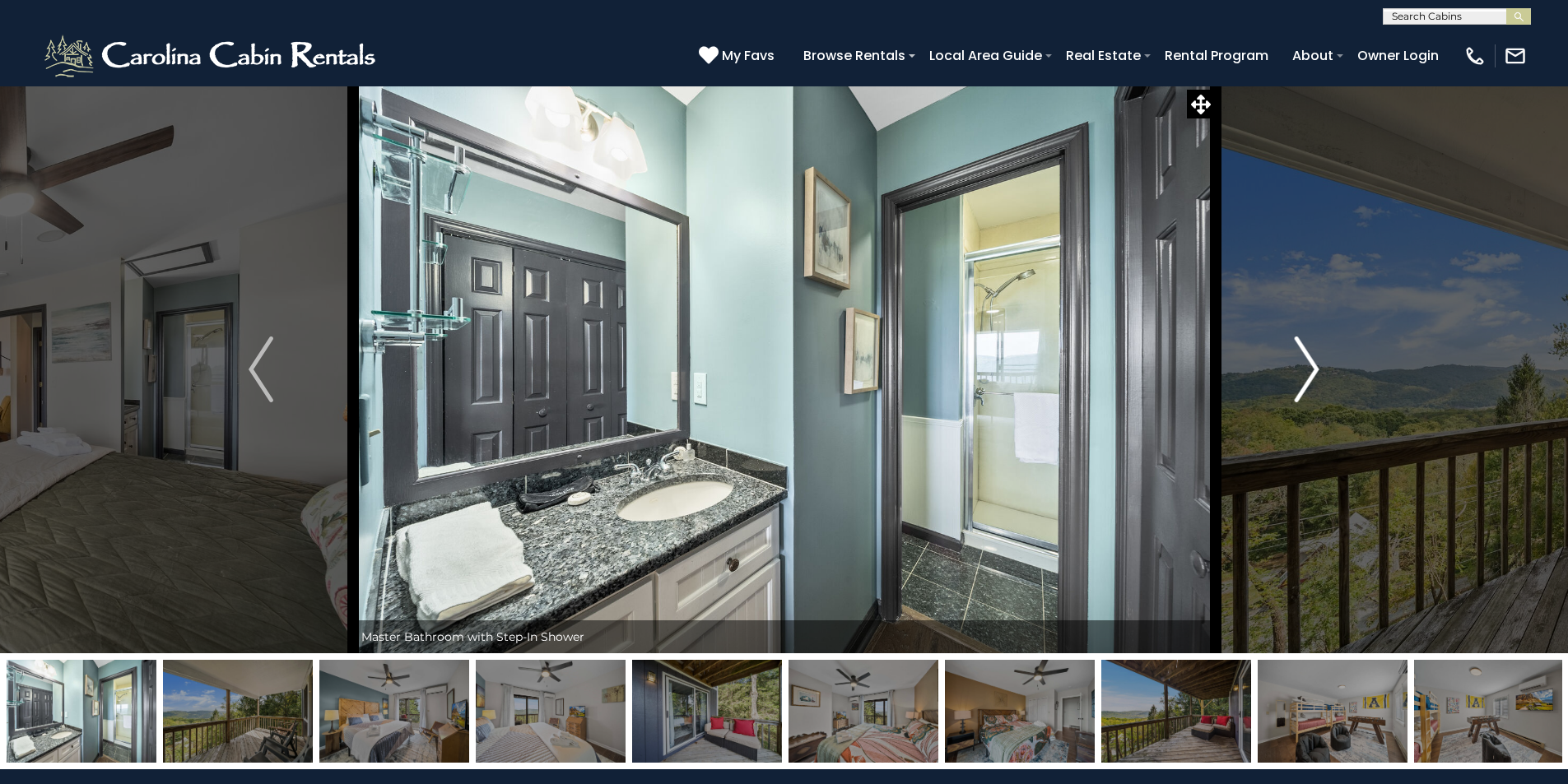
click at [1309, 382] on img "Next" at bounding box center [1306, 370] width 24 height 66
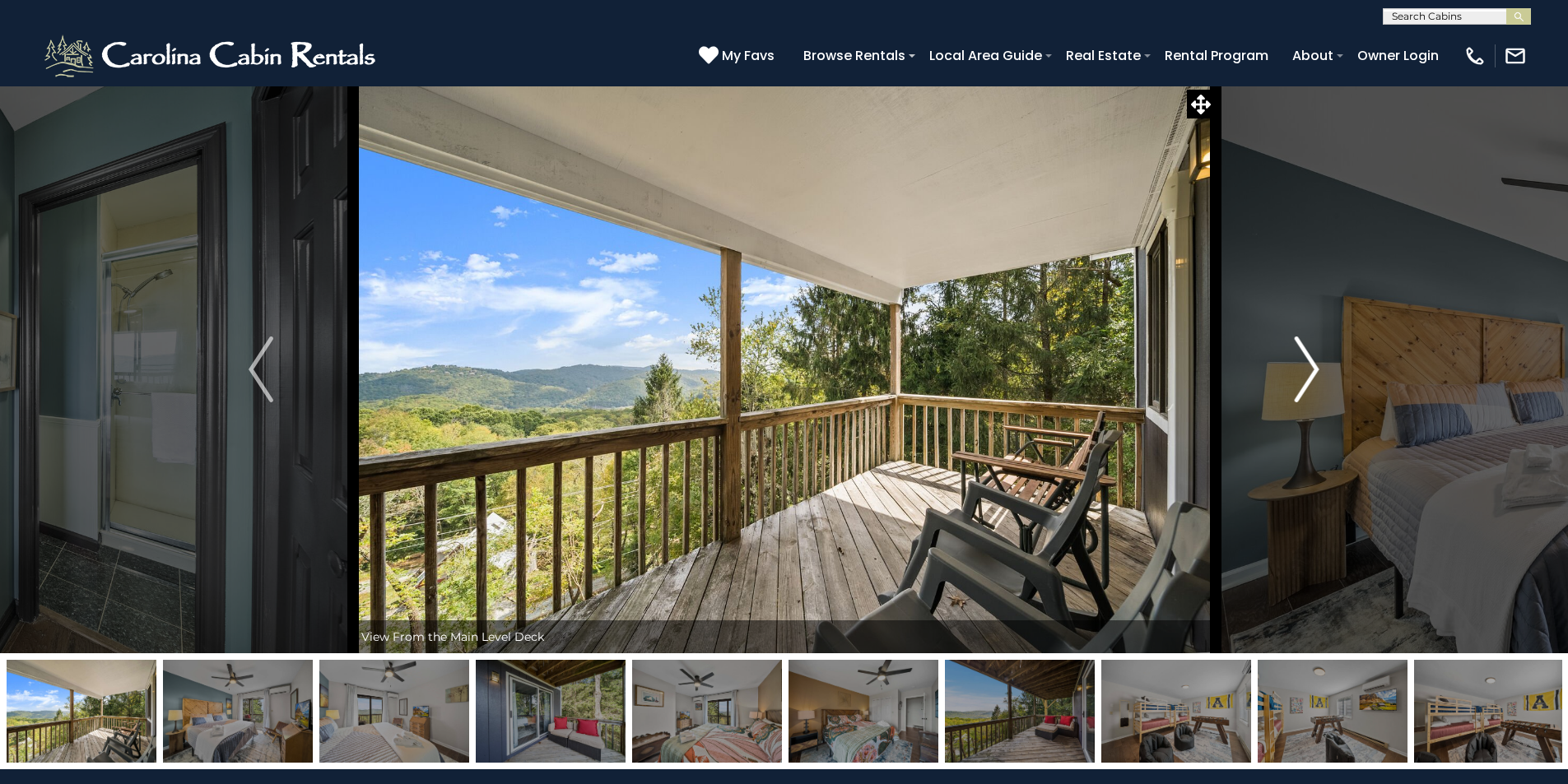
click at [1309, 382] on img "Next" at bounding box center [1306, 370] width 24 height 66
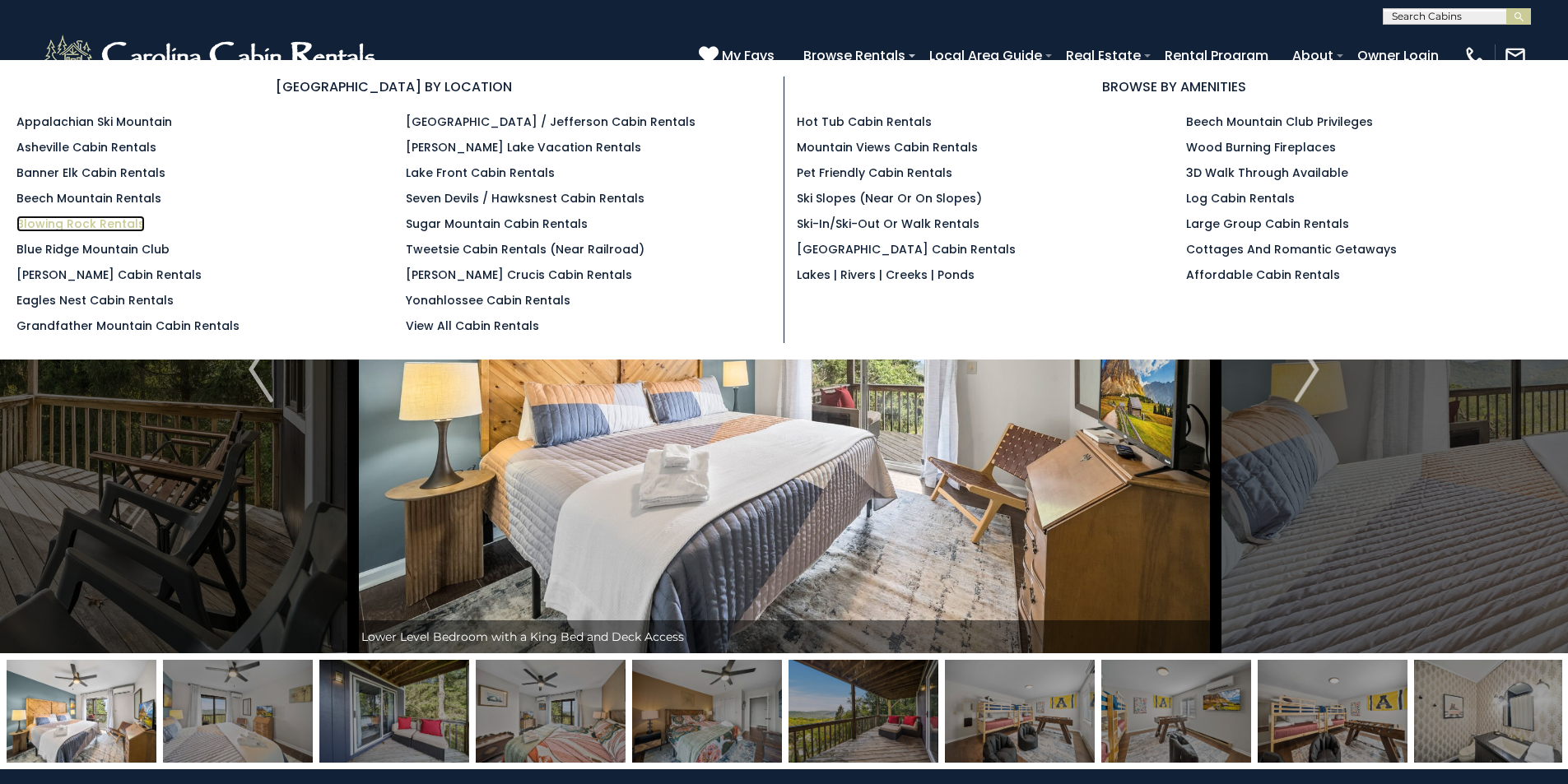
click at [100, 217] on link "Blowing Rock Rentals" at bounding box center [81, 223] width 128 height 16
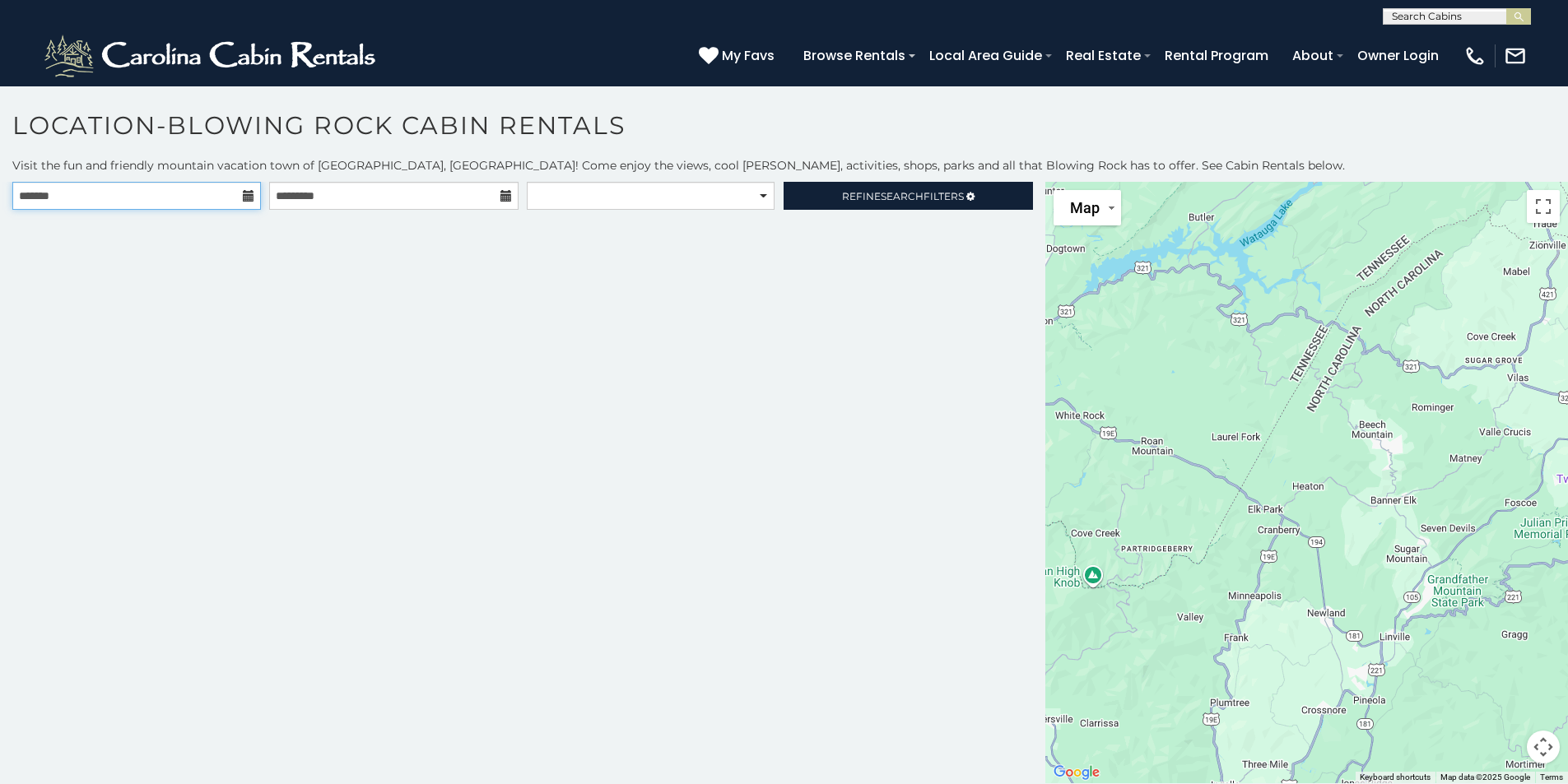
click at [157, 199] on input "text" at bounding box center [137, 195] width 248 height 28
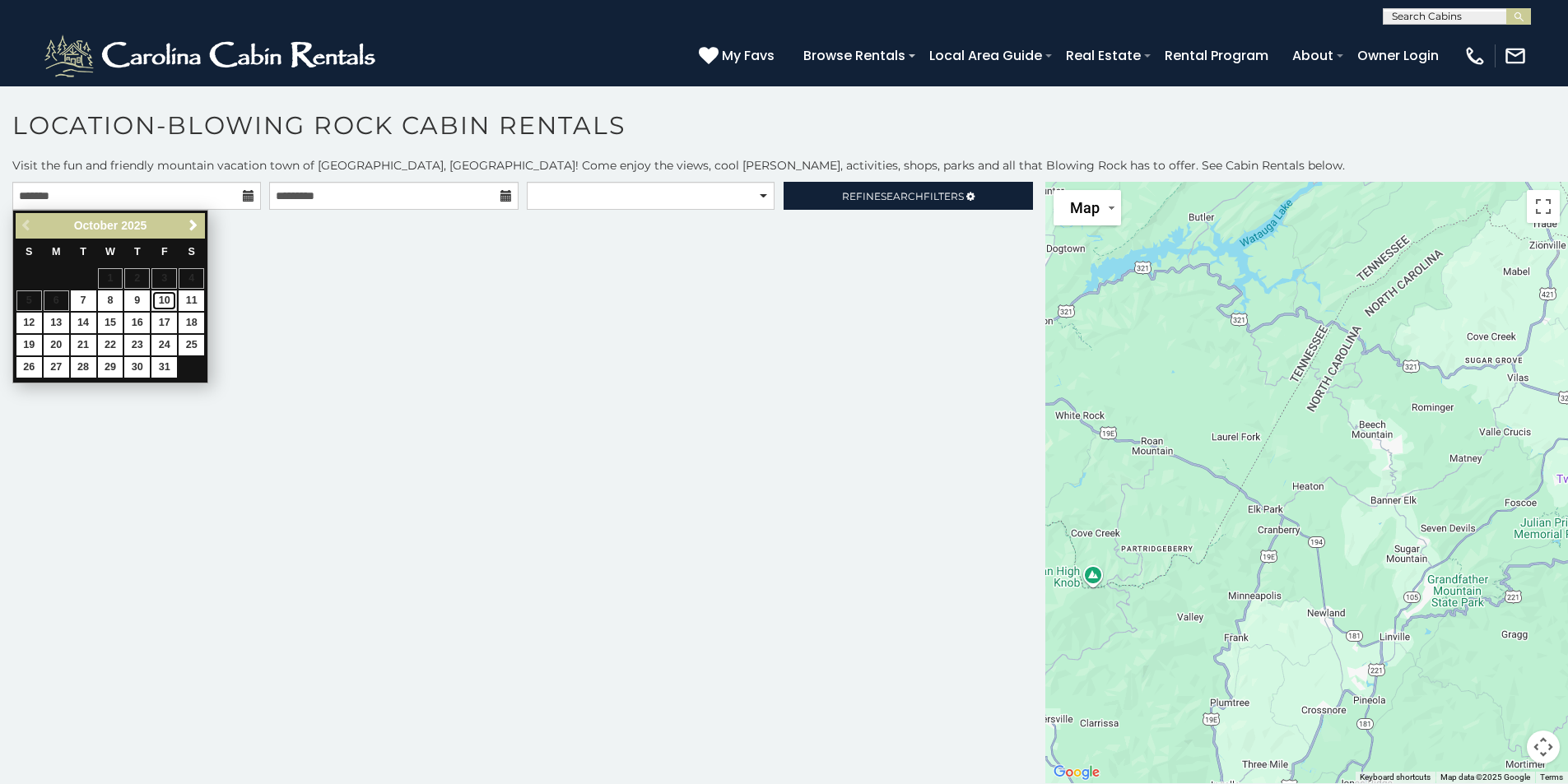
click at [168, 299] on link "10" at bounding box center [164, 300] width 25 height 20
type input "**********"
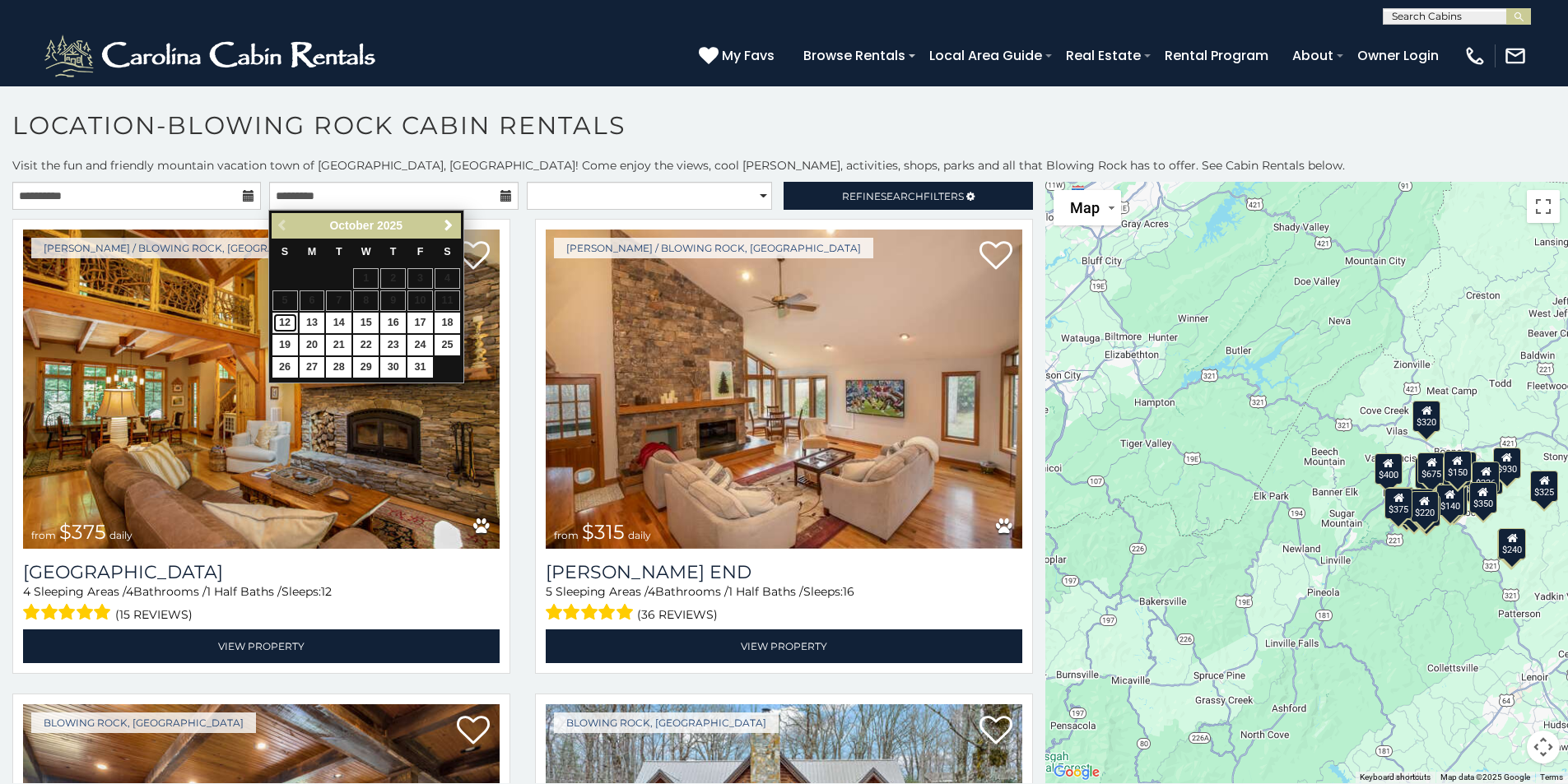
click at [284, 317] on link "12" at bounding box center [285, 322] width 25 height 20
type input "**********"
